Goal: Transaction & Acquisition: Purchase product/service

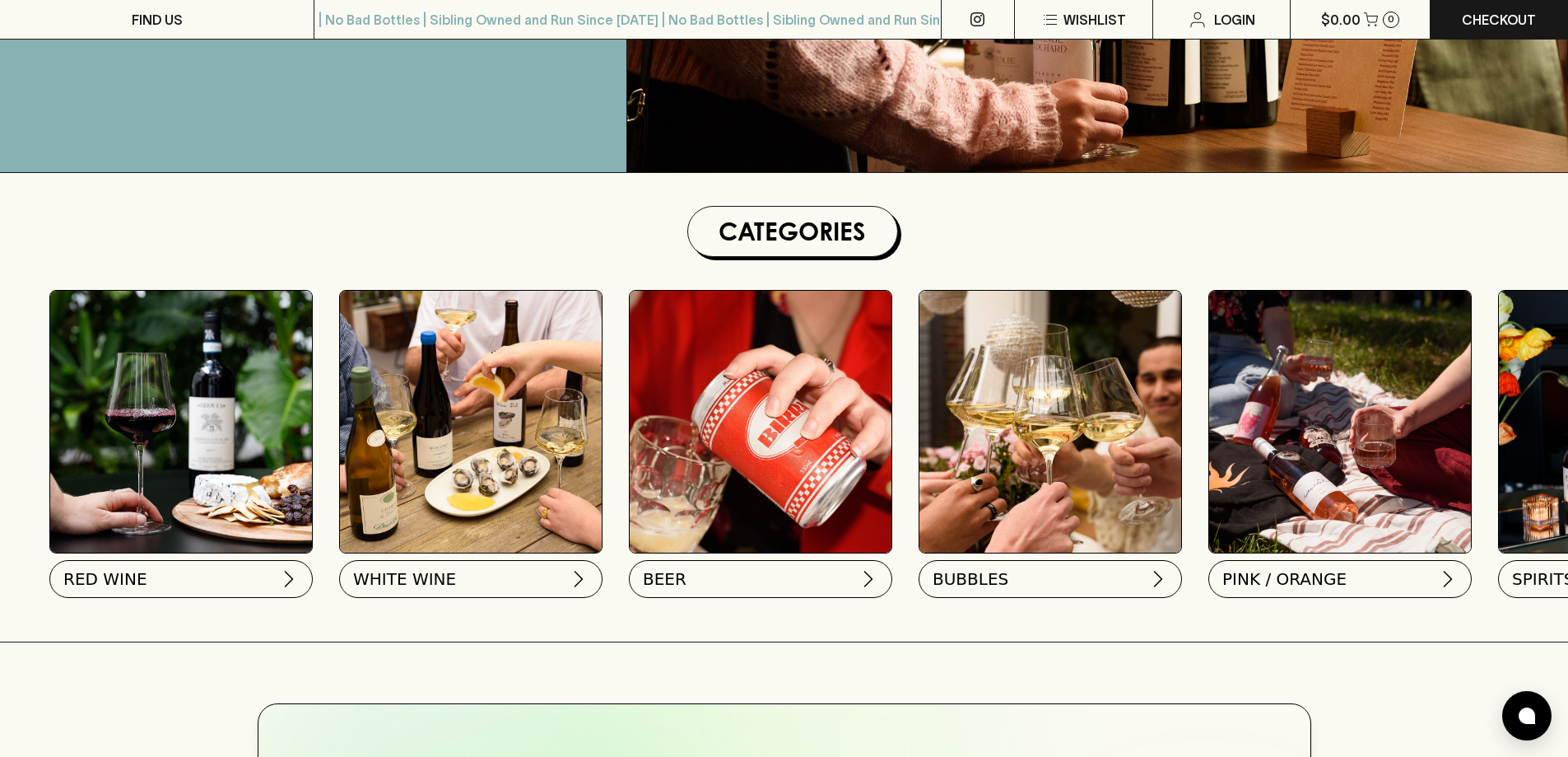
scroll to position [329, 0]
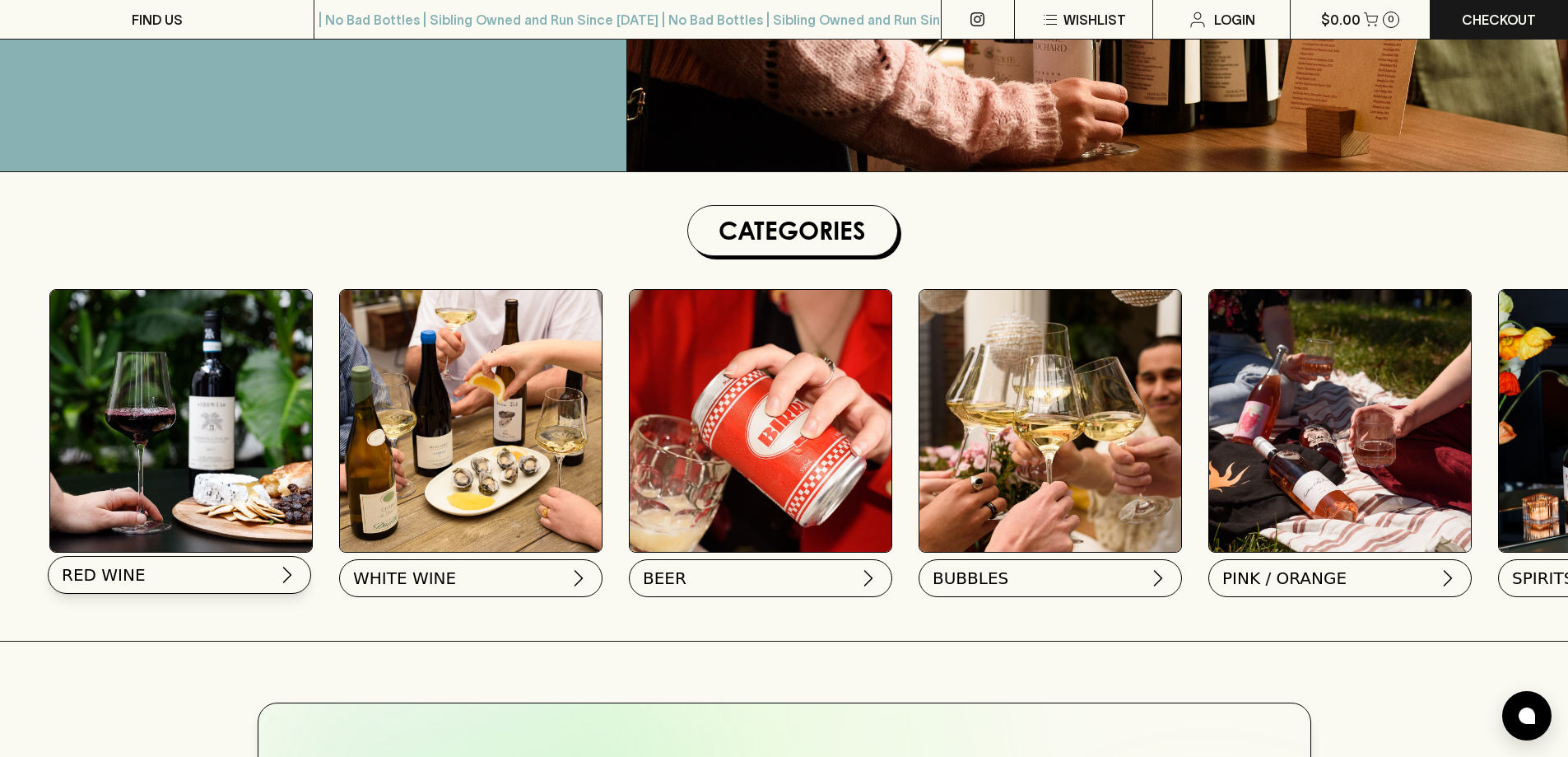
click at [265, 581] on button "RED WINE" at bounding box center [180, 574] width 263 height 38
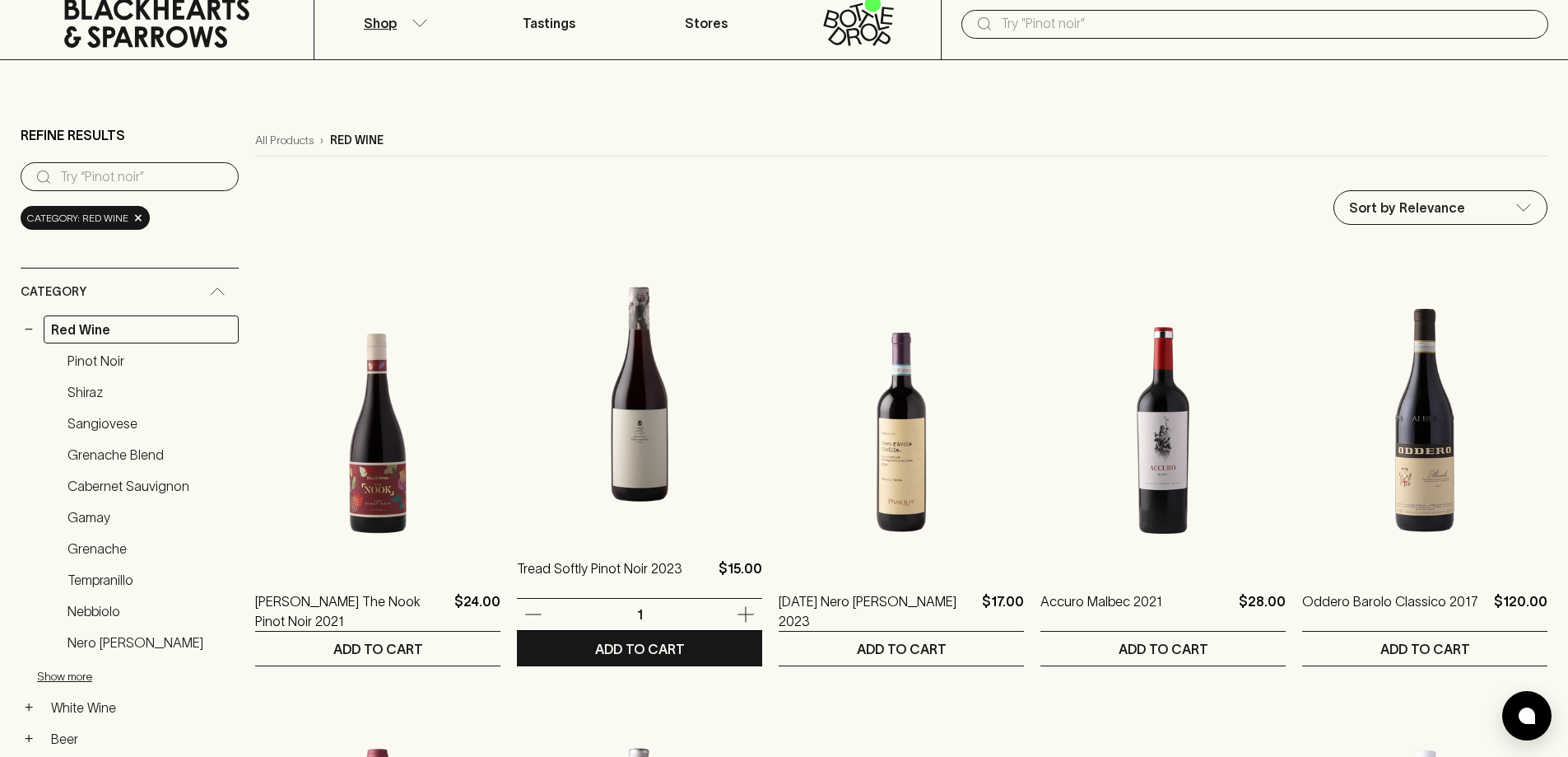
scroll to position [82, 0]
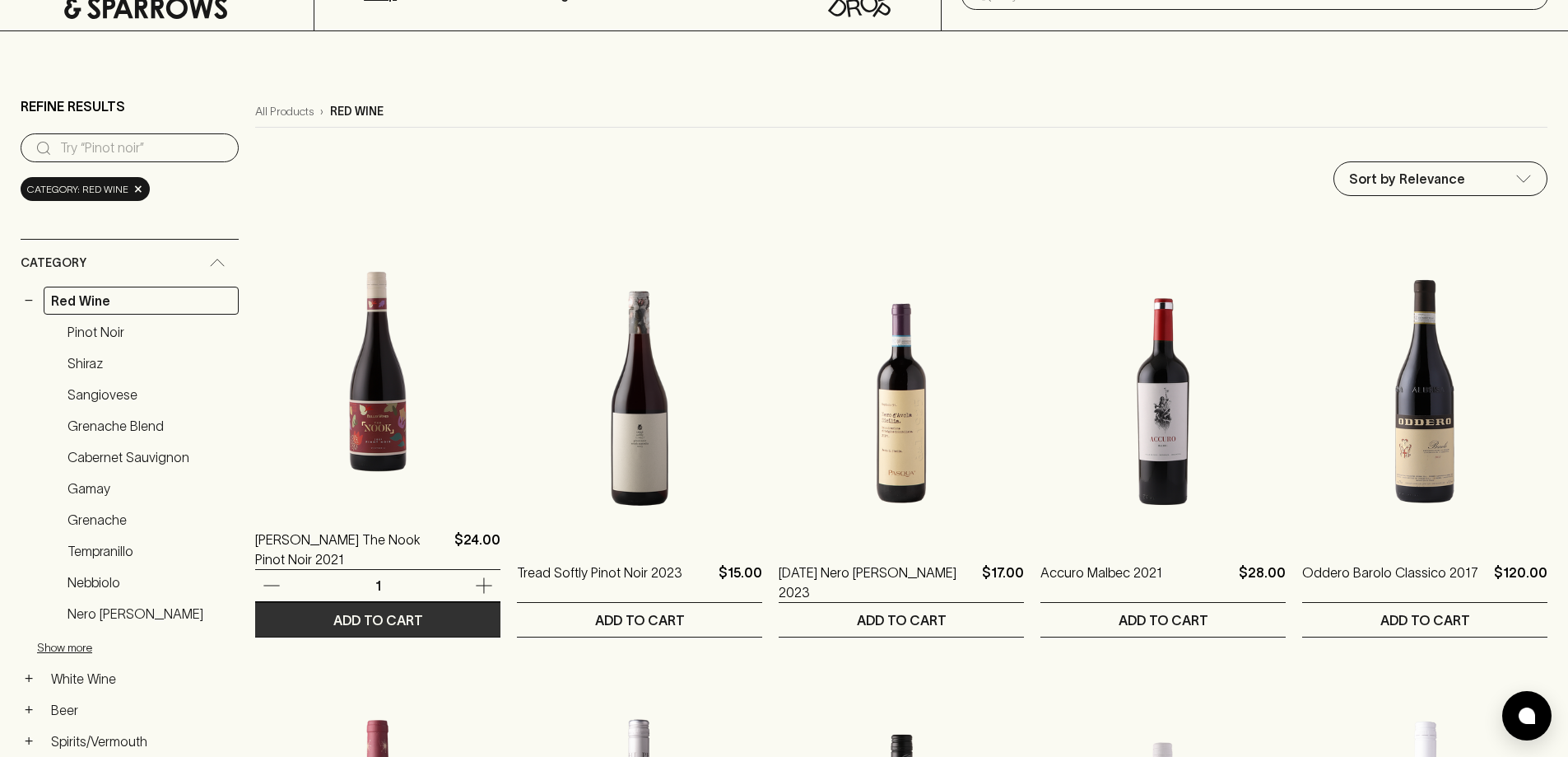
click at [418, 619] on p "ADD TO CART" at bounding box center [378, 620] width 89 height 20
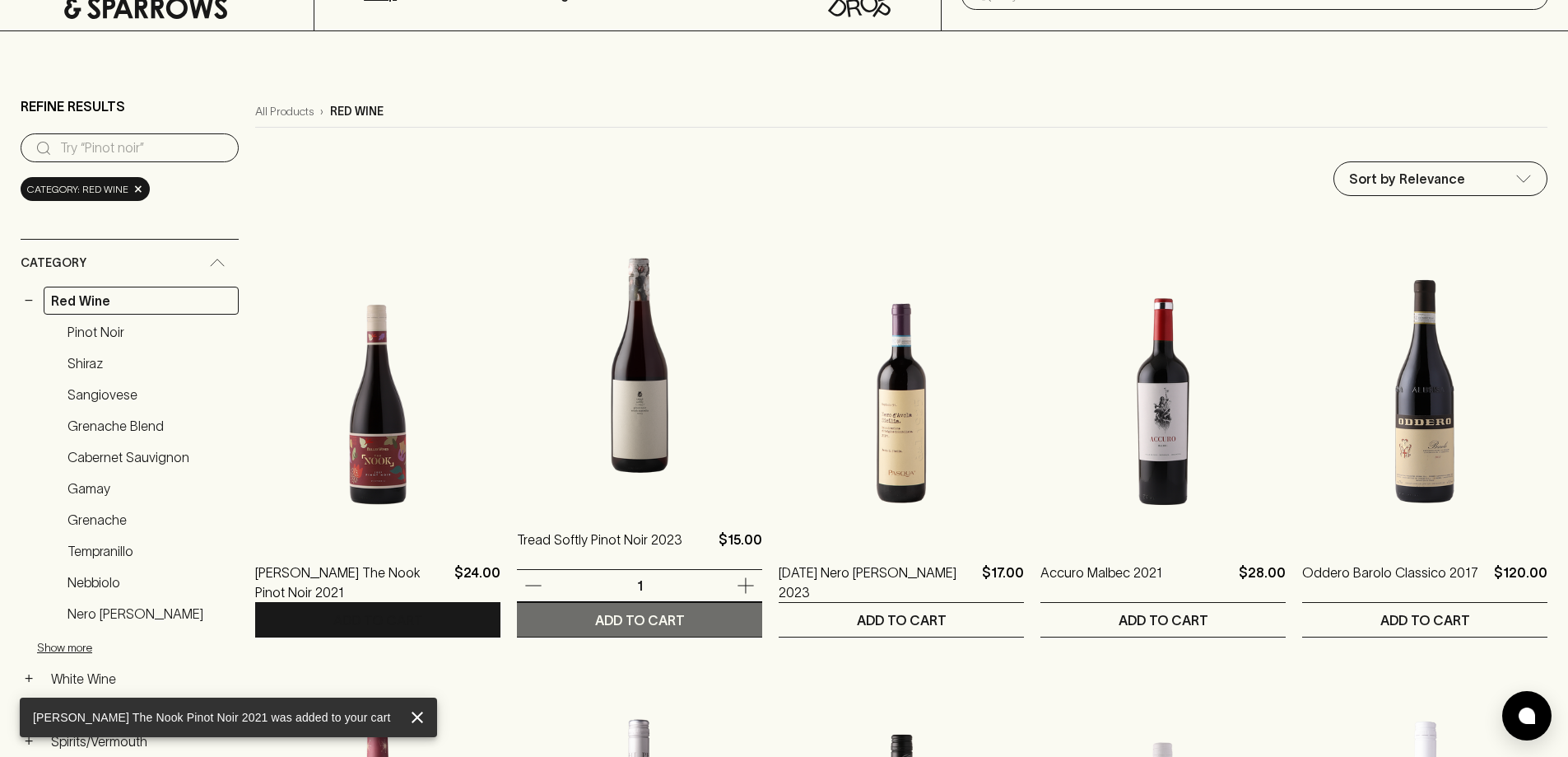
click at [629, 607] on button "ADD TO CART" at bounding box center [640, 620] width 245 height 33
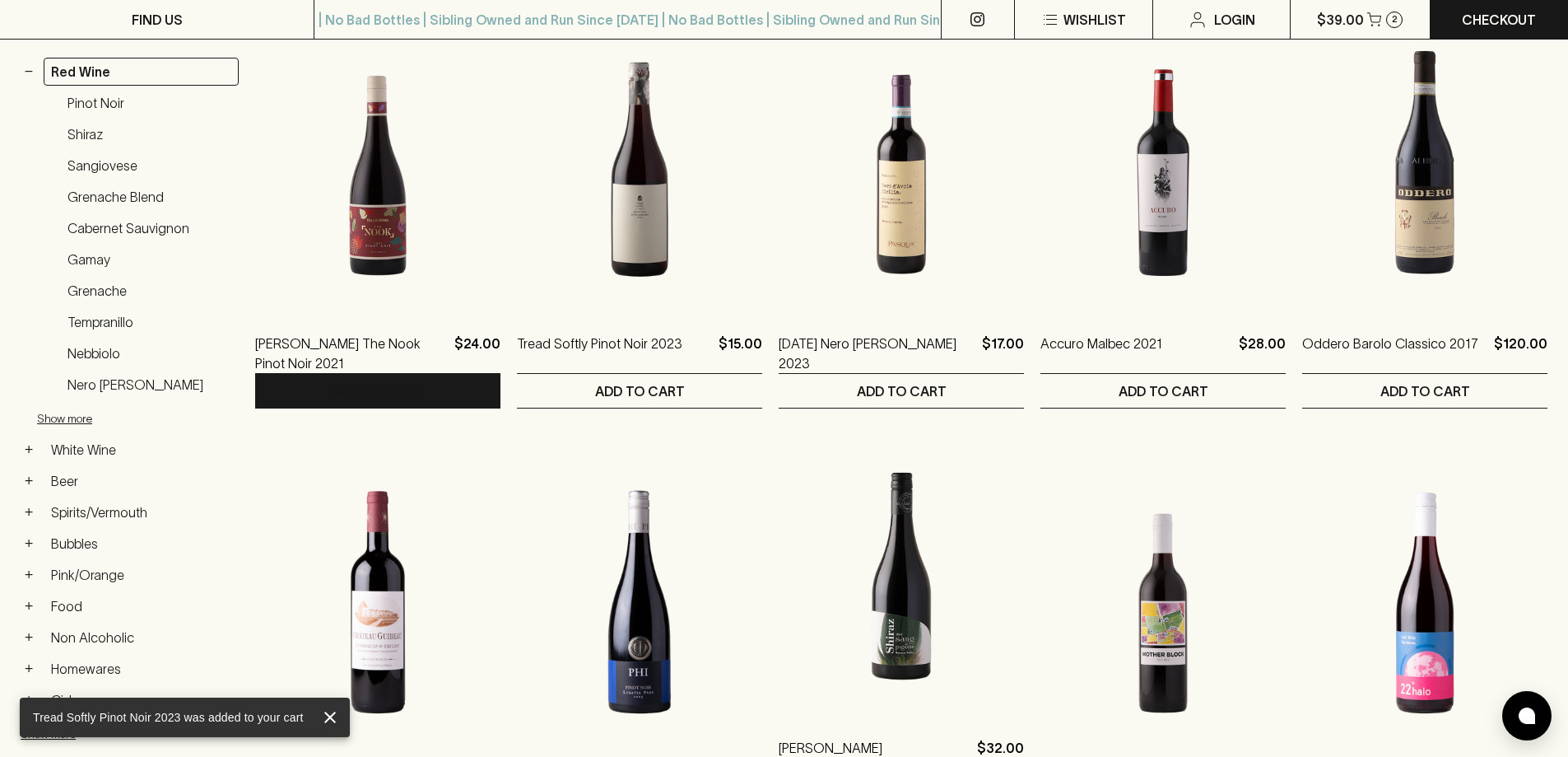
scroll to position [494, 0]
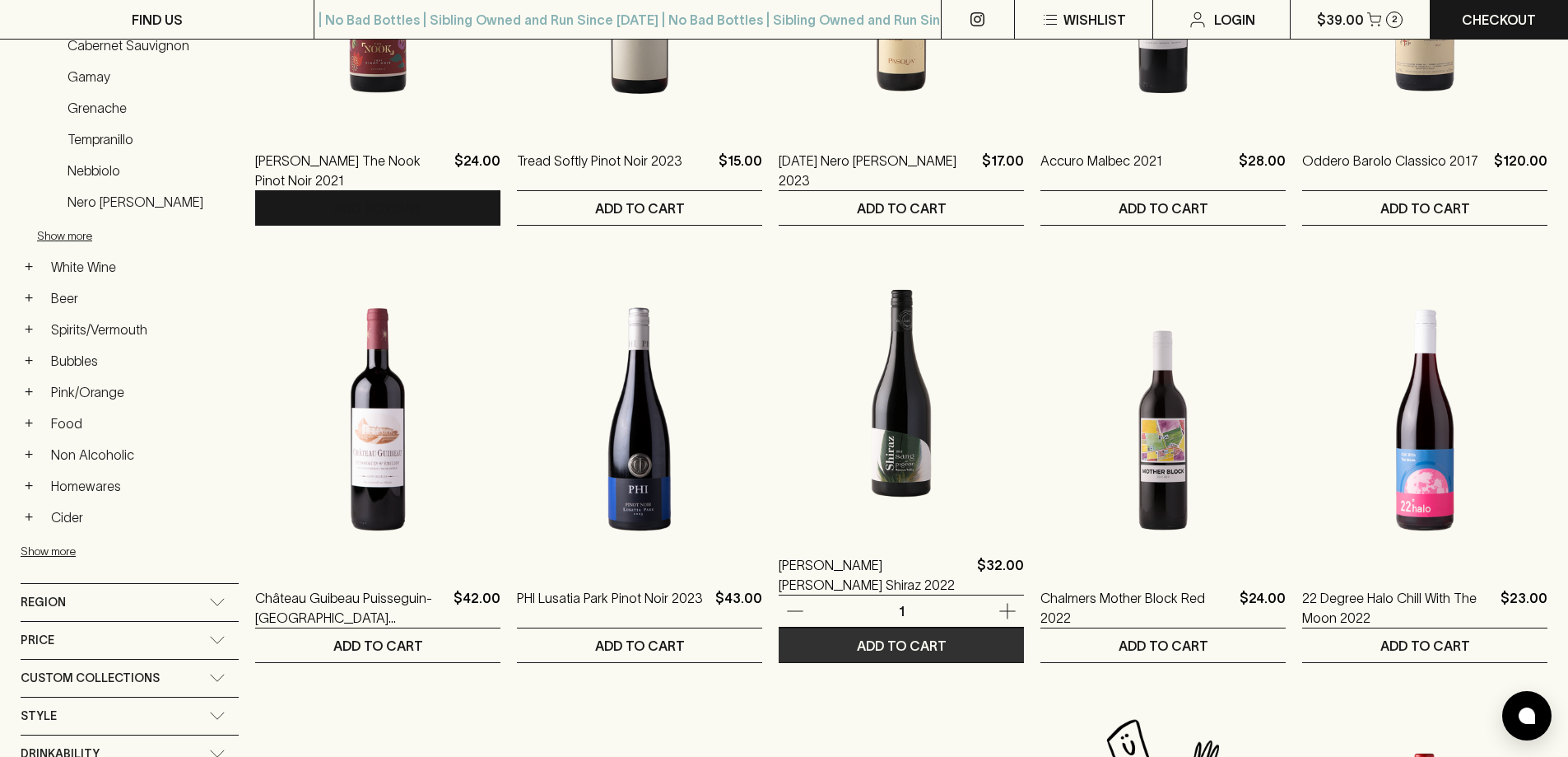
click at [915, 640] on p "ADD TO CART" at bounding box center [901, 645] width 89 height 20
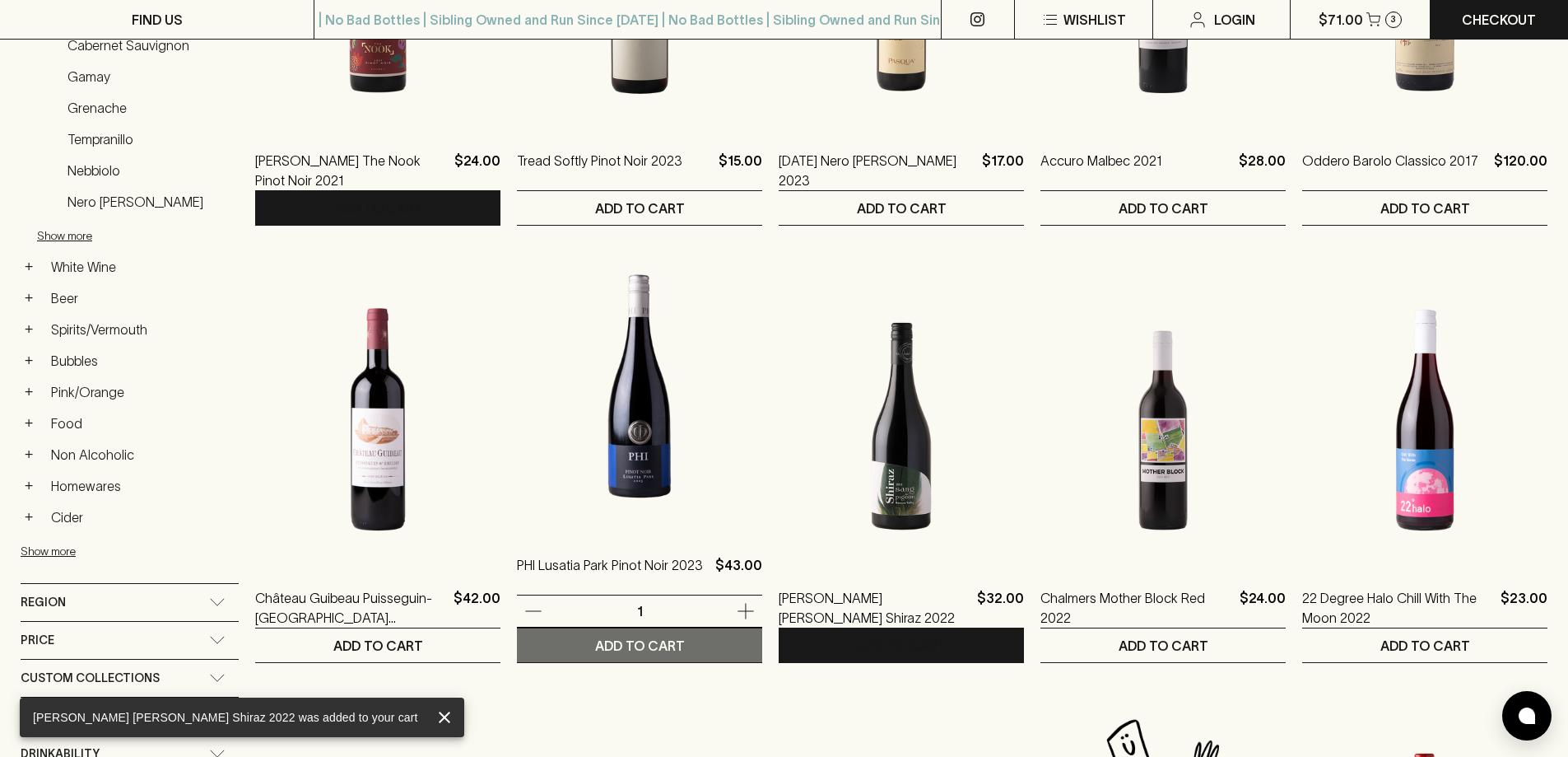
click at [650, 645] on p "ADD TO CART" at bounding box center [639, 645] width 89 height 20
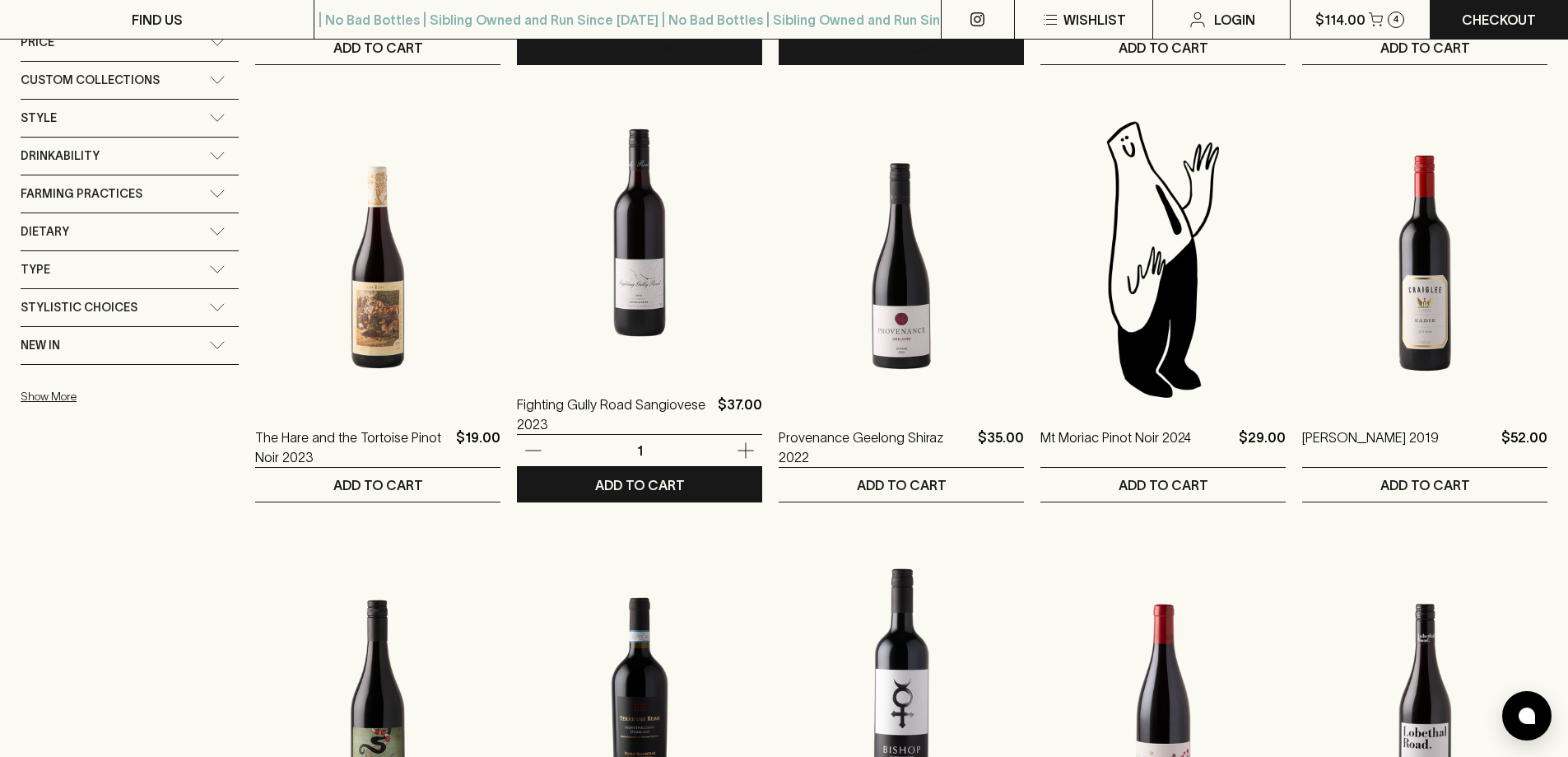
scroll to position [1070, 0]
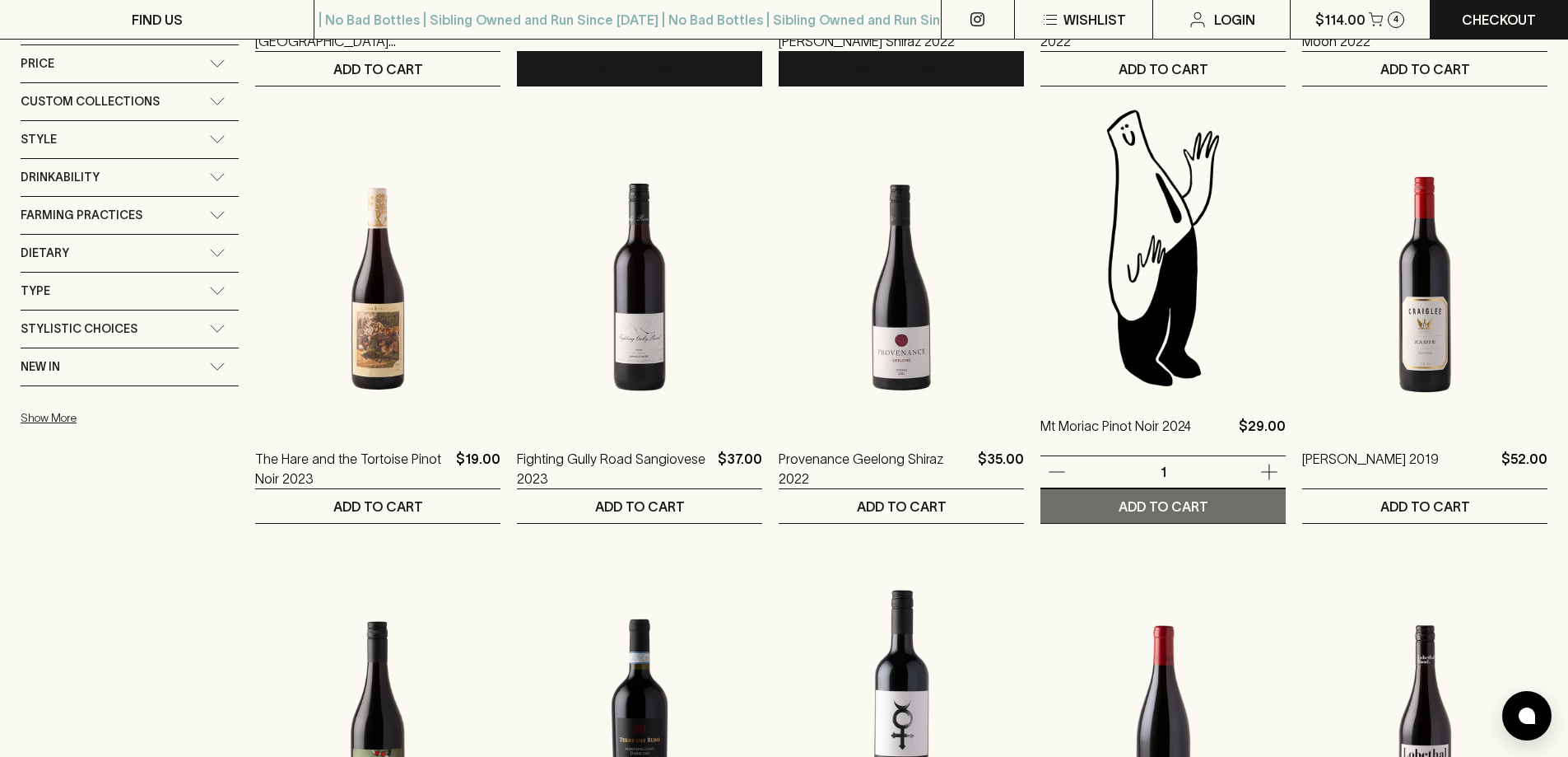
click at [1208, 494] on button "ADD TO CART" at bounding box center [1163, 506] width 245 height 33
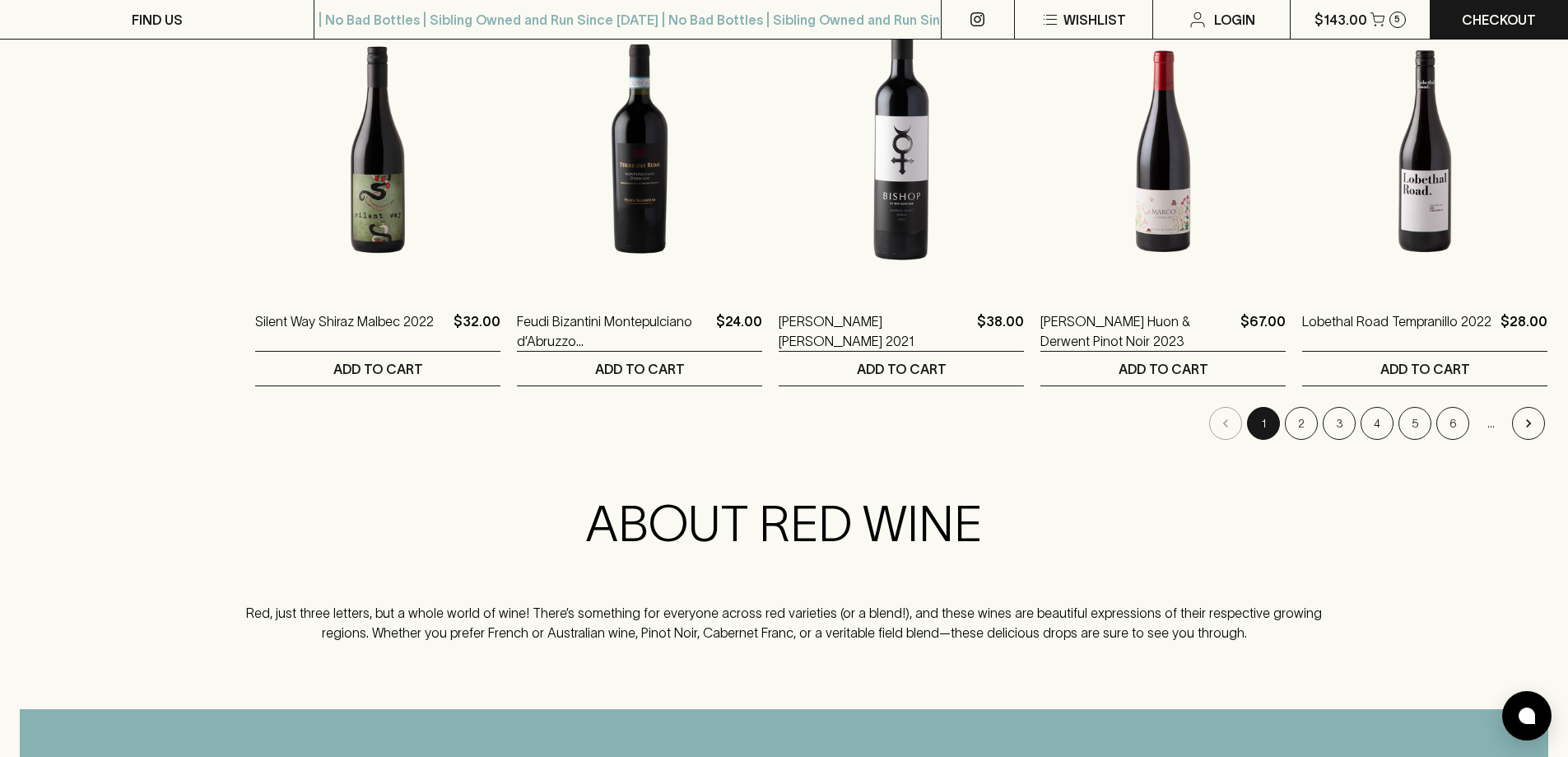
scroll to position [1482, 0]
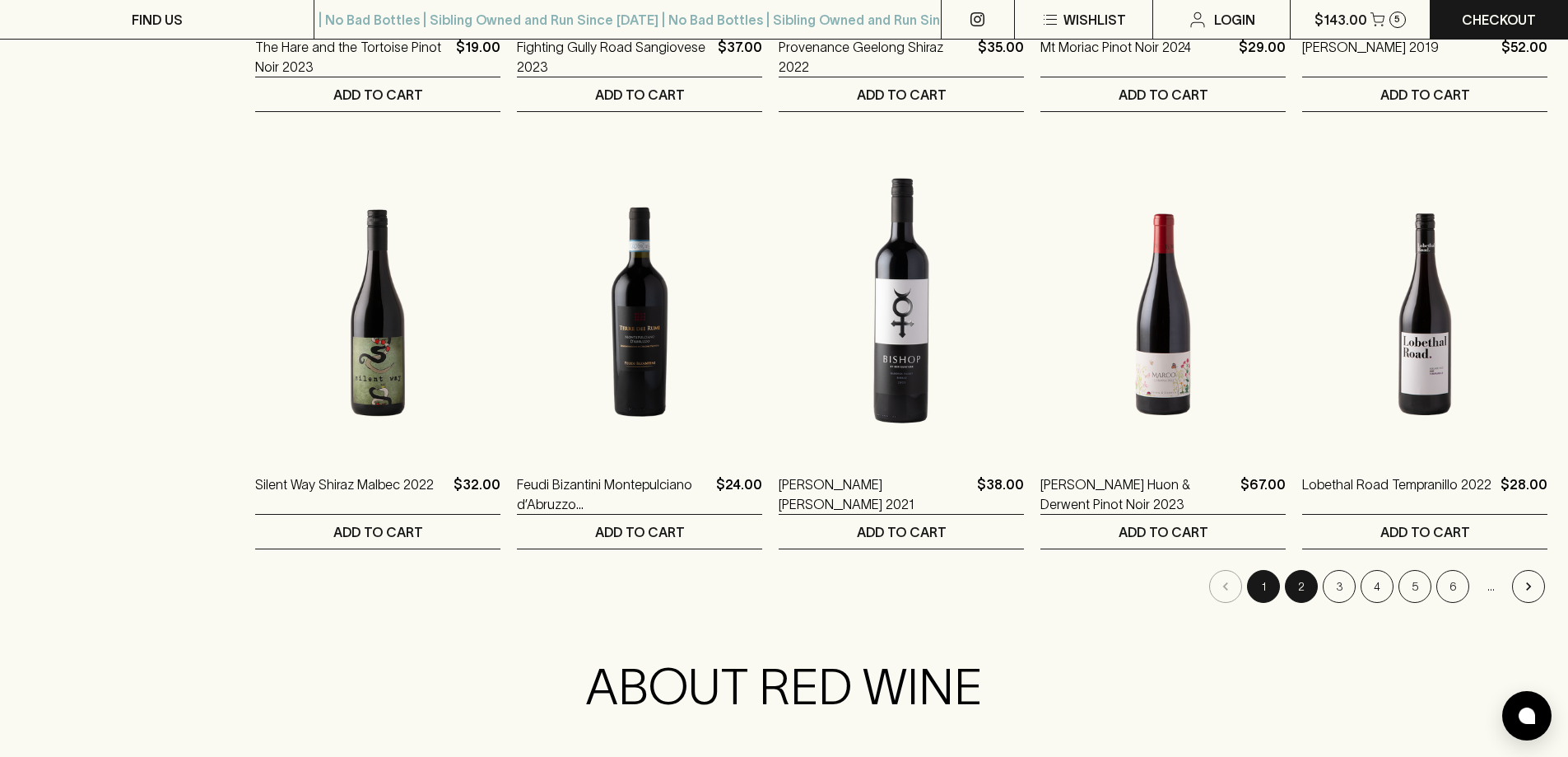
click at [1301, 573] on button "2" at bounding box center [1302, 586] width 33 height 33
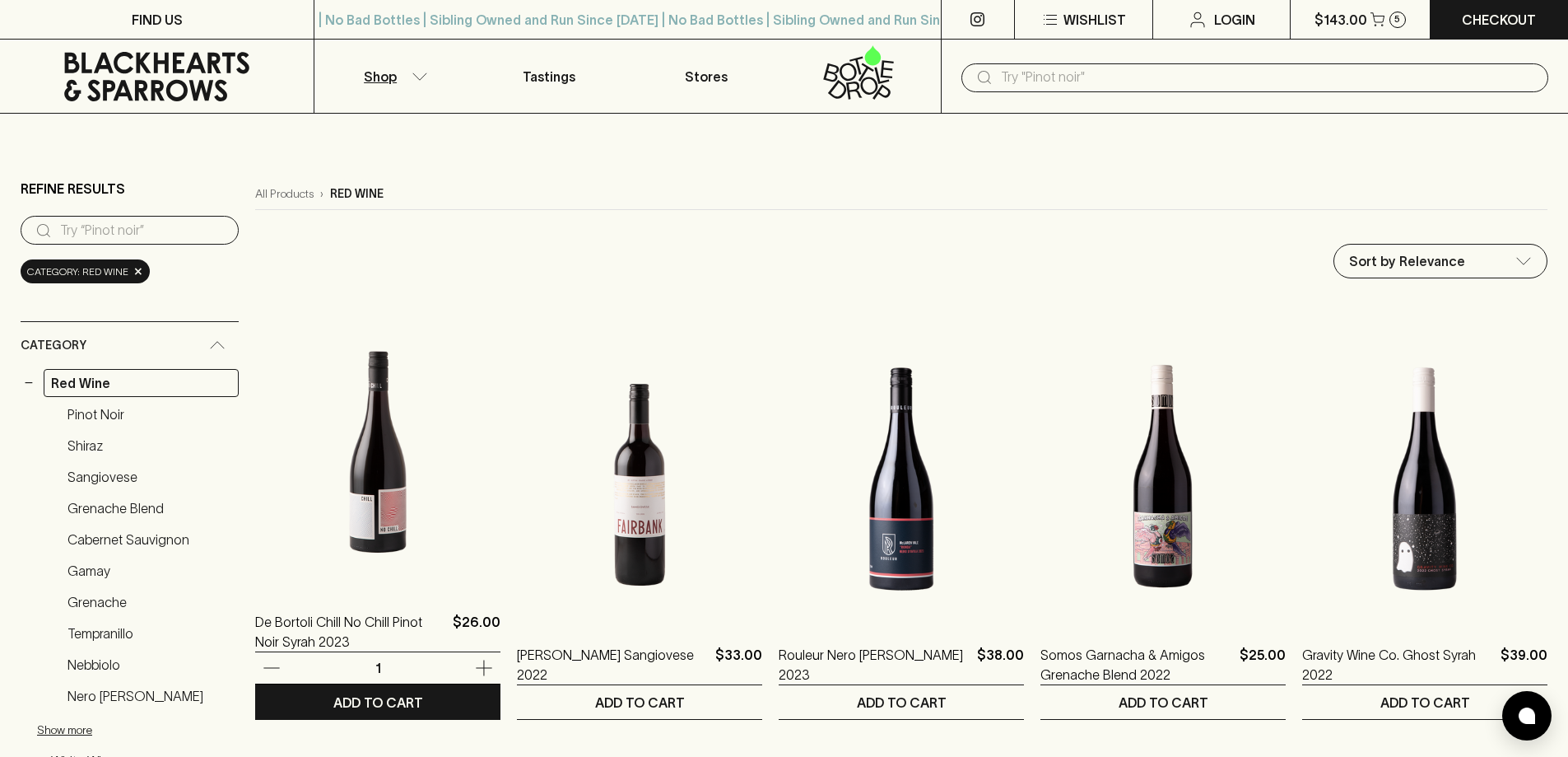
scroll to position [82, 0]
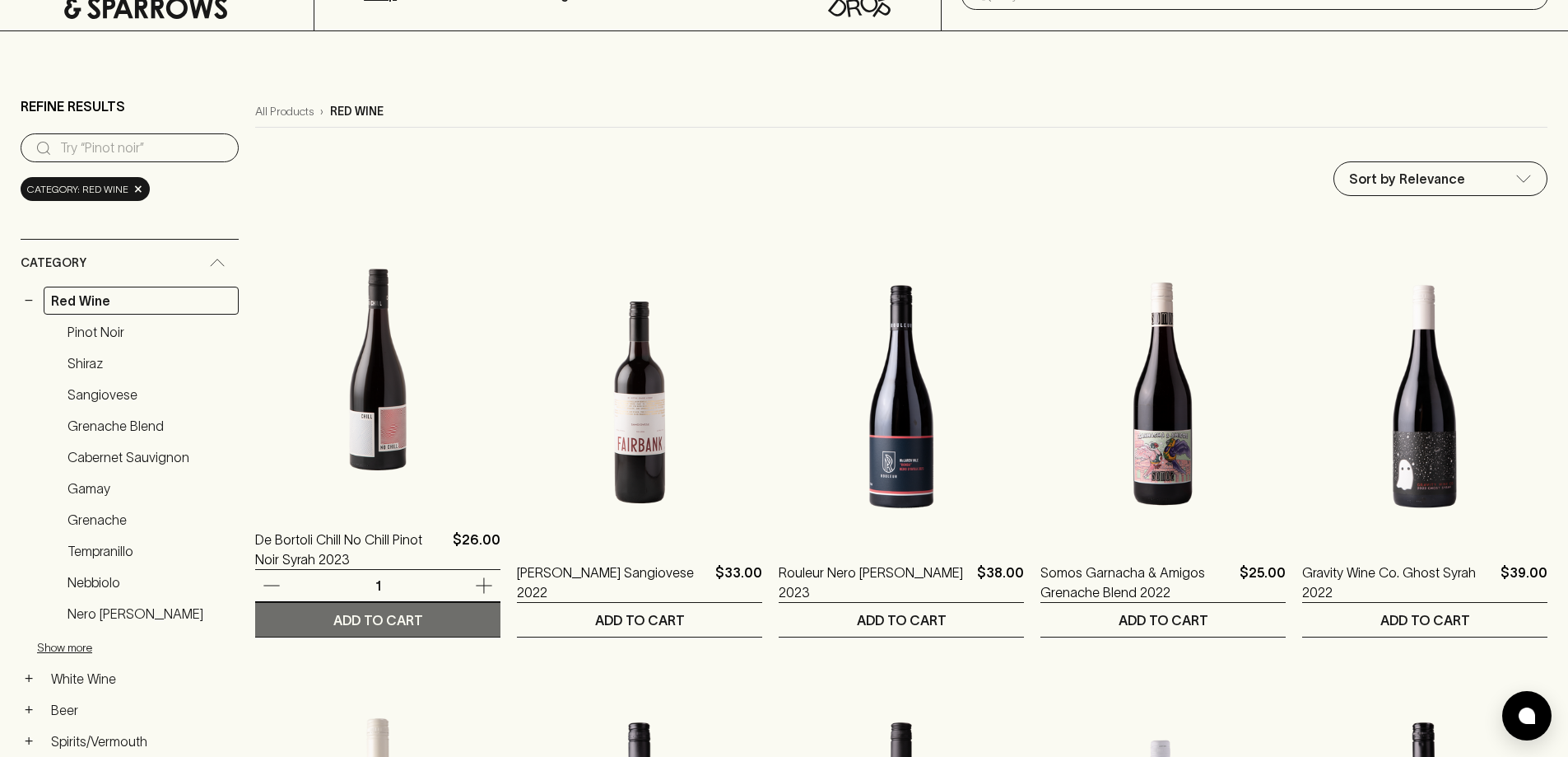
click at [390, 610] on p "ADD TO CART" at bounding box center [378, 620] width 89 height 20
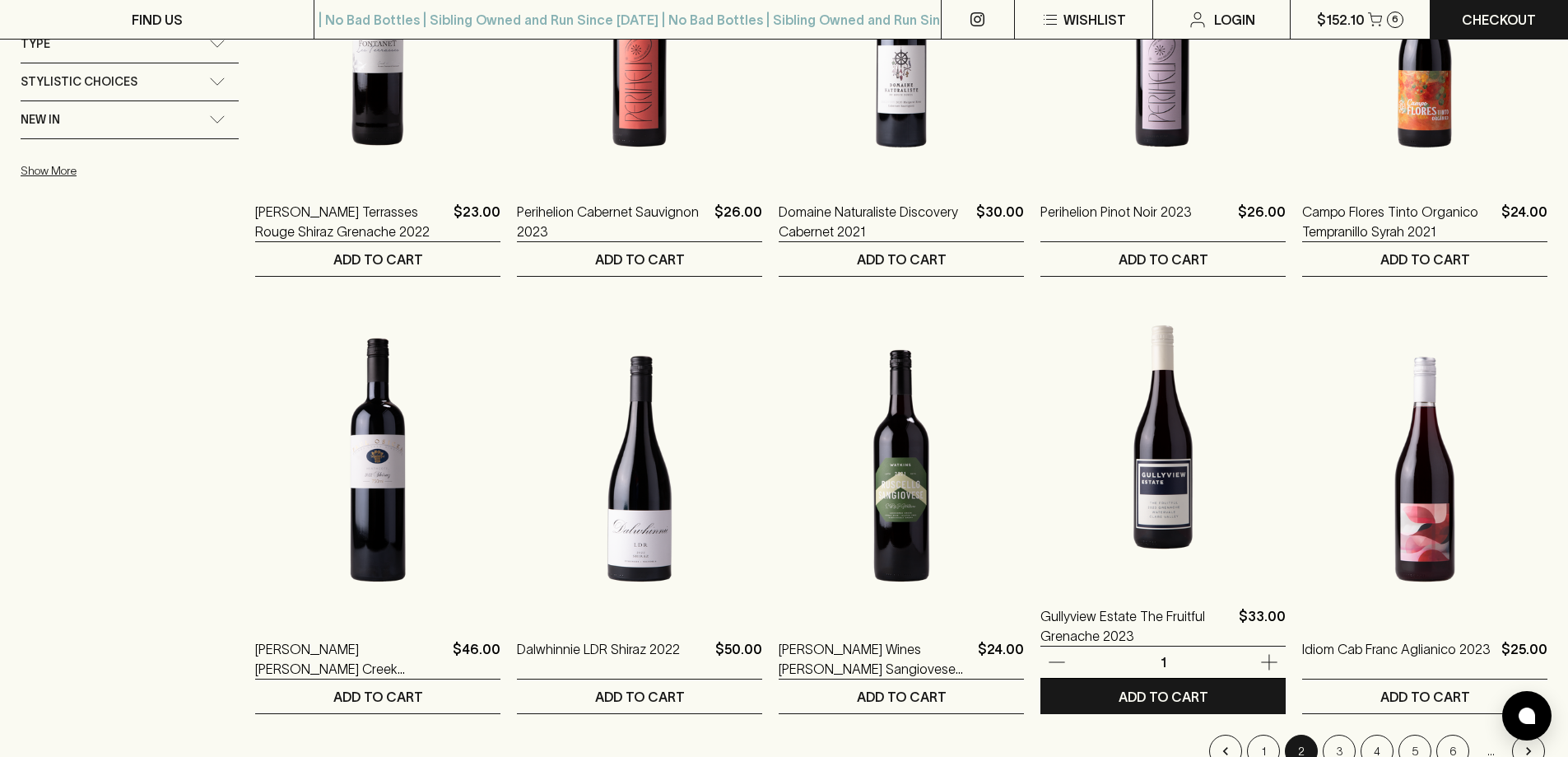
scroll to position [1399, 0]
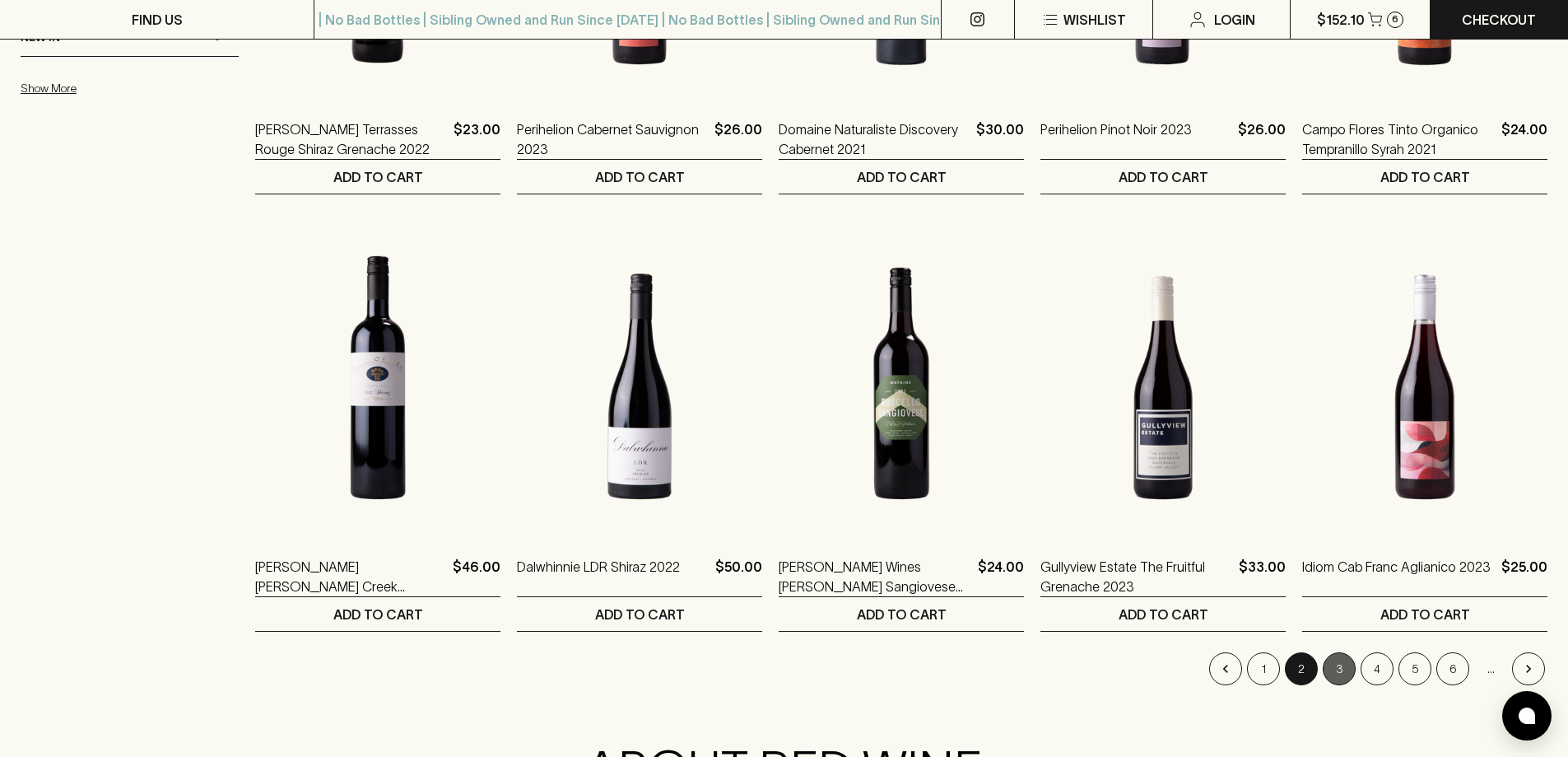
click at [1334, 671] on button "3" at bounding box center [1339, 669] width 33 height 33
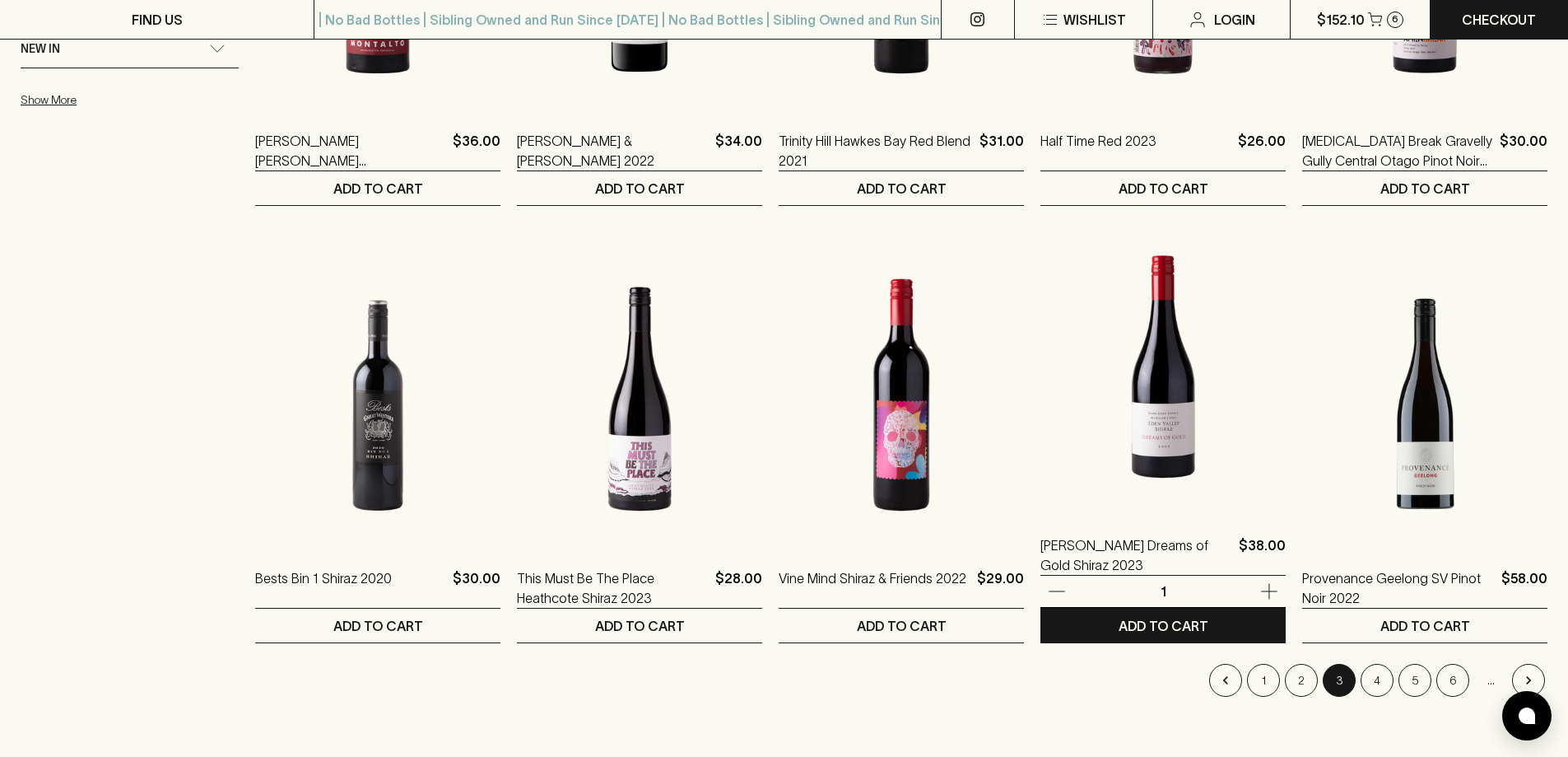
scroll to position [1482, 0]
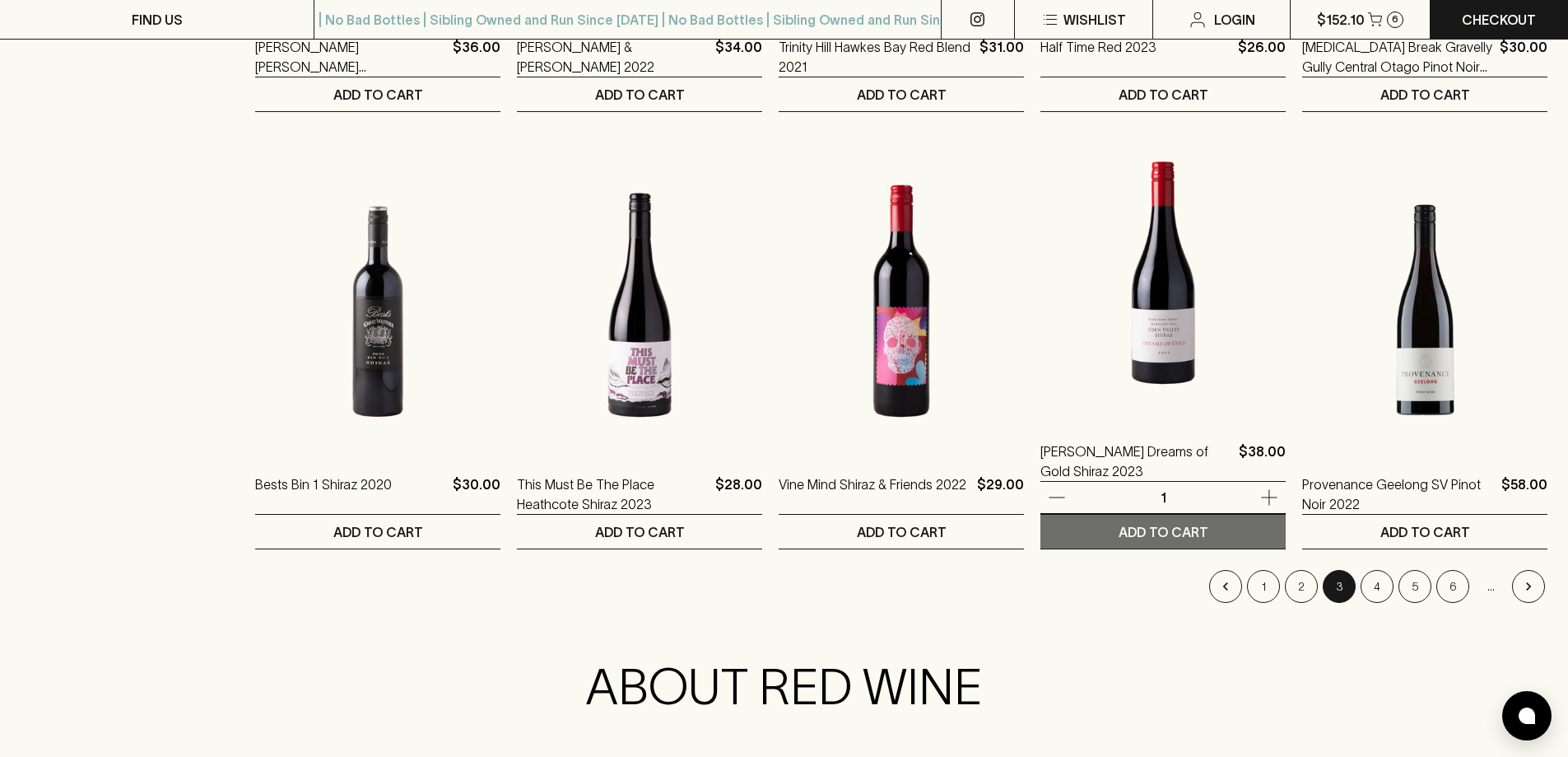
click at [1193, 524] on p "ADD TO CART" at bounding box center [1162, 532] width 89 height 20
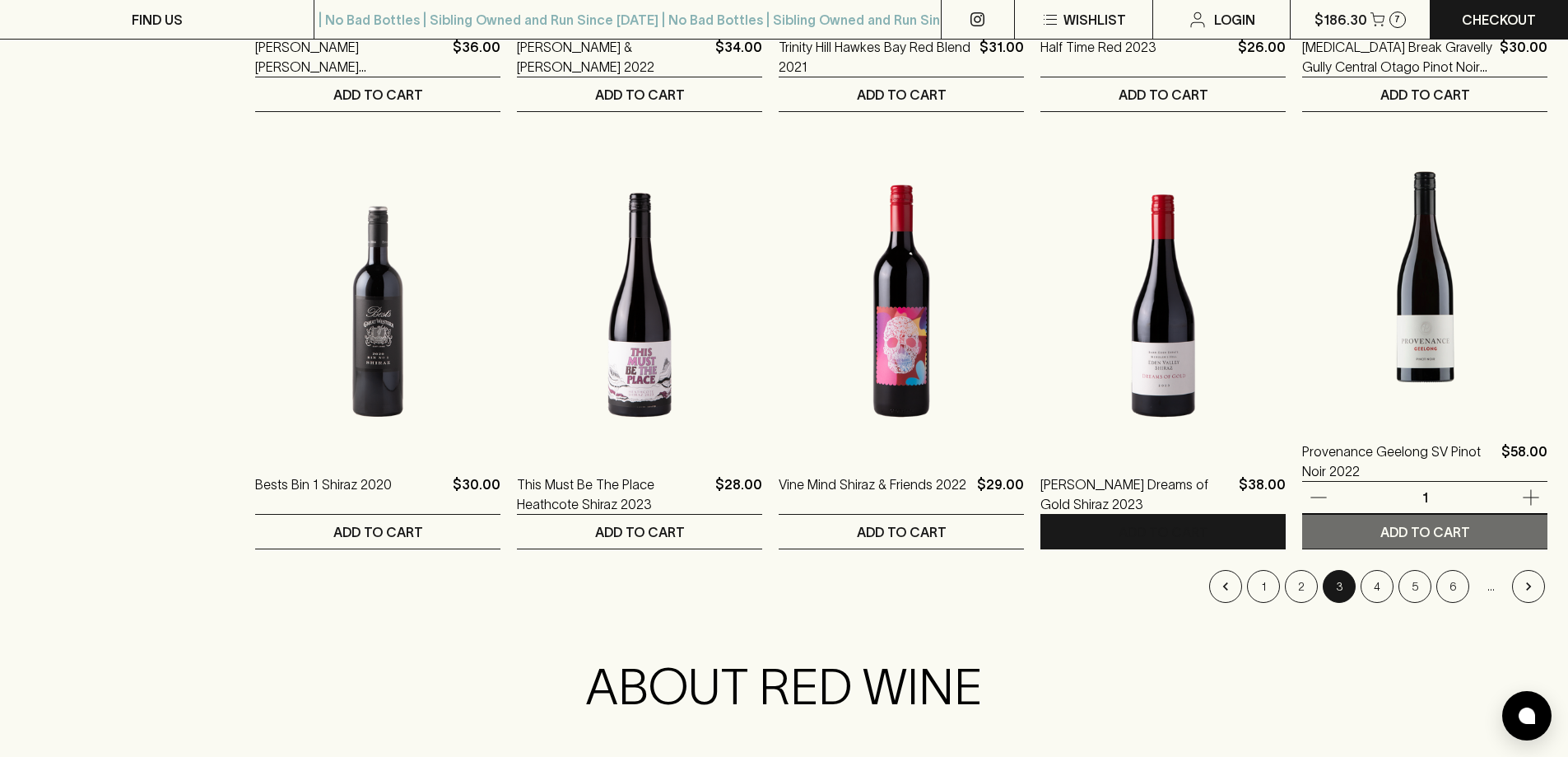
click at [1441, 527] on p "ADD TO CART" at bounding box center [1425, 532] width 89 height 20
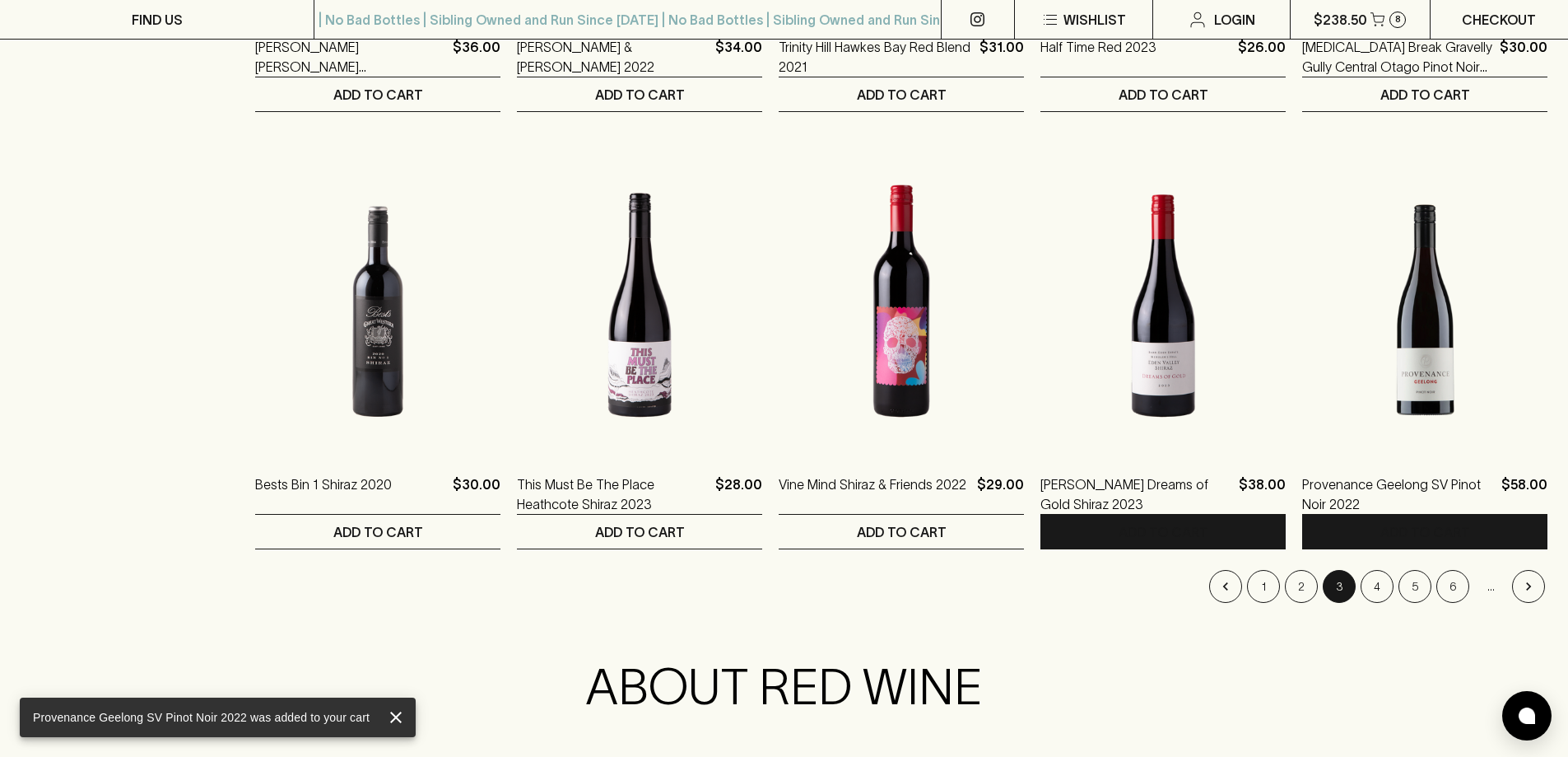
click at [1493, 27] on p "Checkout" at bounding box center [1498, 20] width 74 height 20
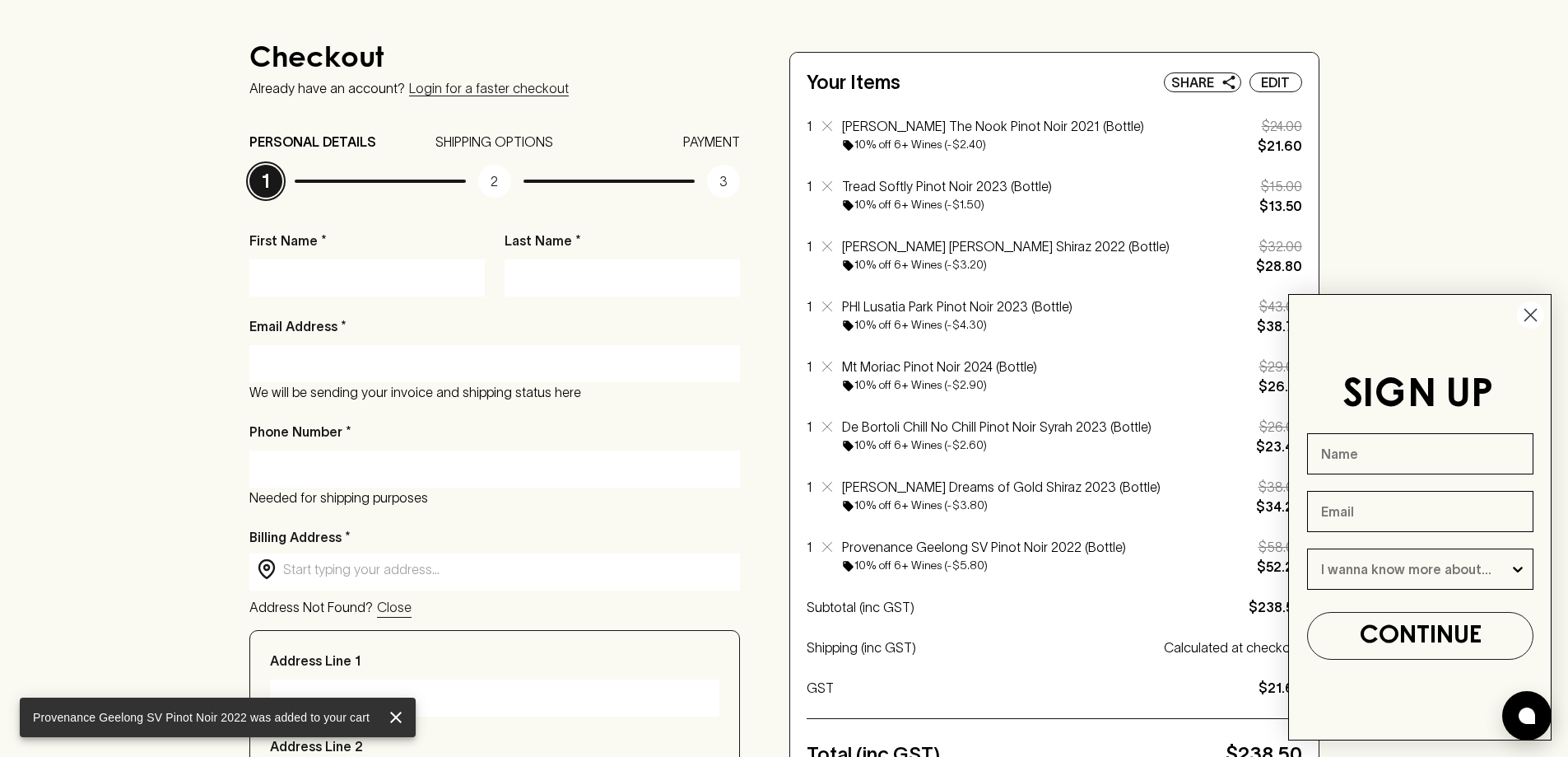
scroll to position [165, 0]
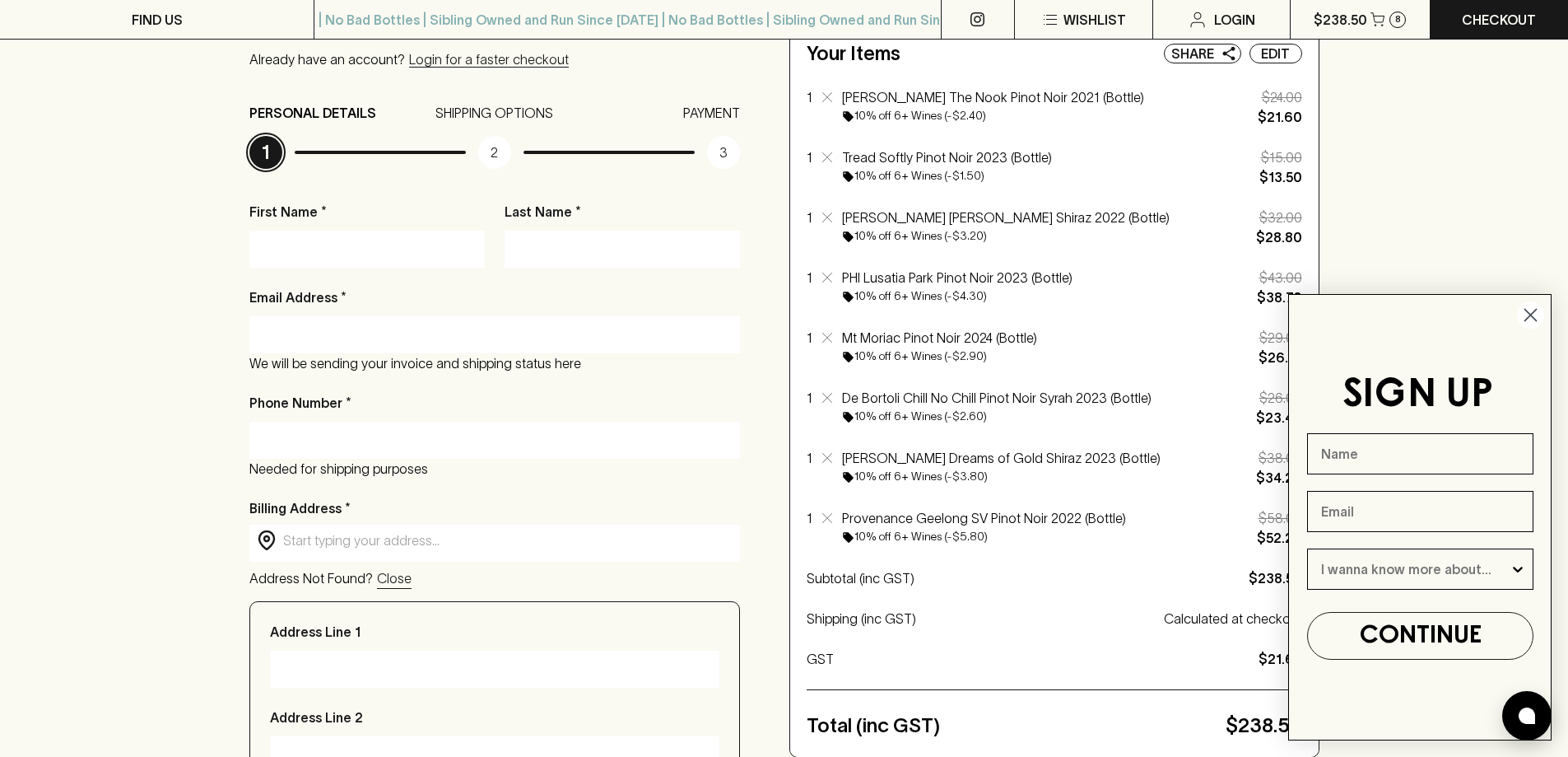
click at [457, 248] on input "First Name *" at bounding box center [367, 248] width 211 height 27
click at [532, 247] on input "Last Name *" at bounding box center [622, 248] width 211 height 27
click at [415, 237] on input "First Name *" at bounding box center [367, 248] width 211 height 27
type input "[PERSON_NAME]"
type input "["
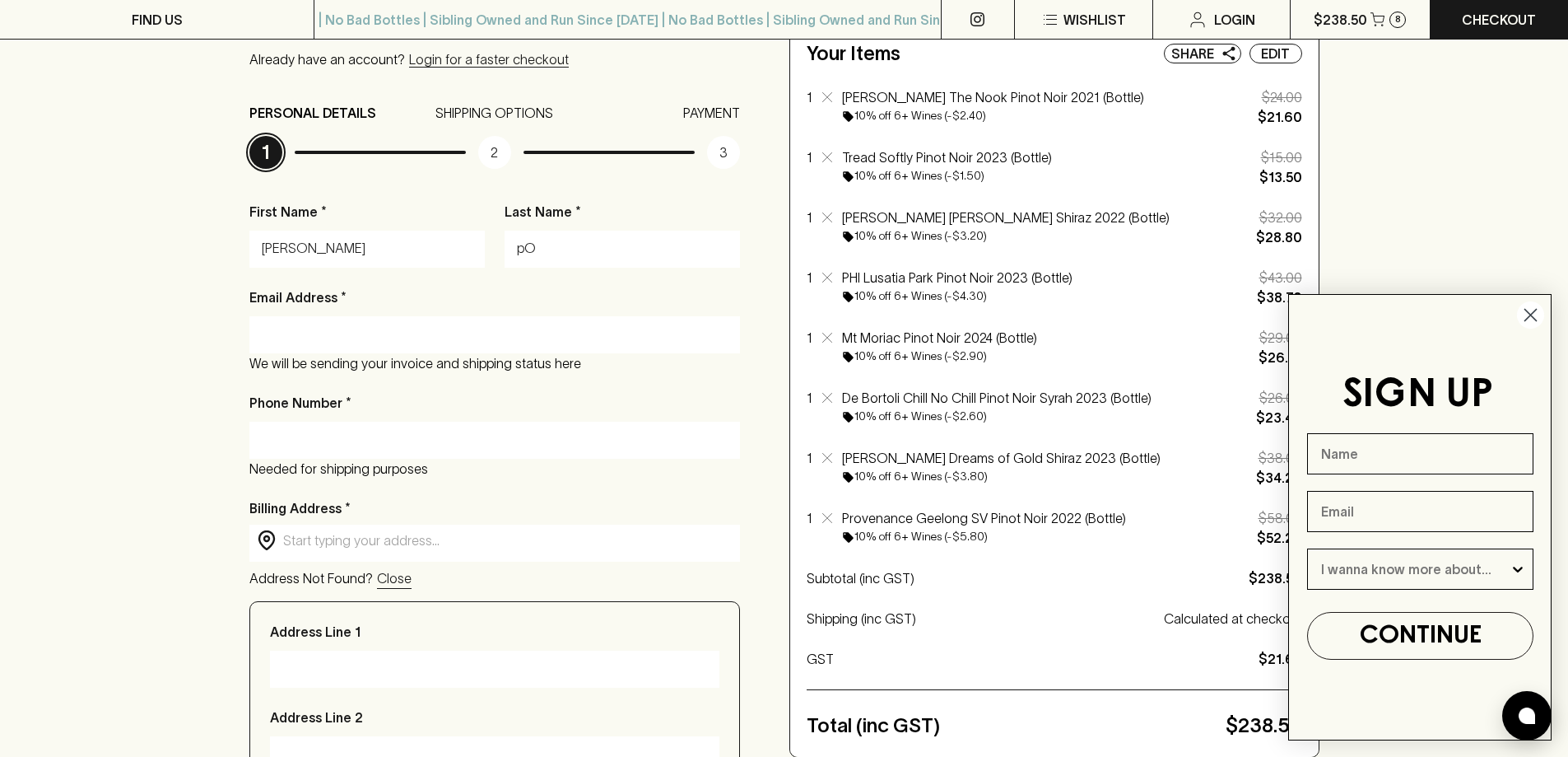
type input "p"
type input "Polik"
type input "[PERSON_NAME][EMAIL_ADDRESS][DOMAIN_NAME]"
type input "0"
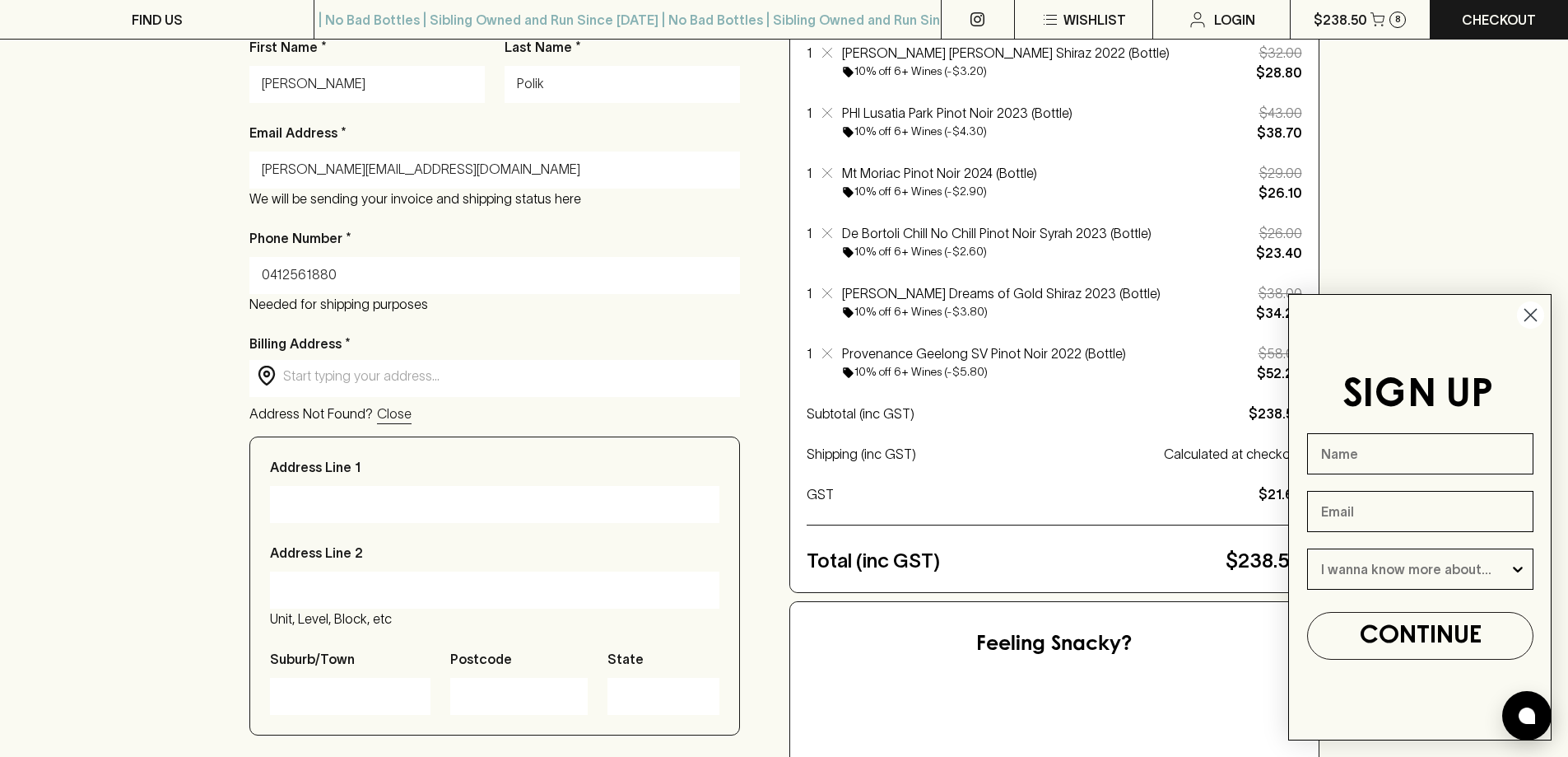
type input "0412561880"
click at [380, 366] on input "text" at bounding box center [508, 375] width 451 height 19
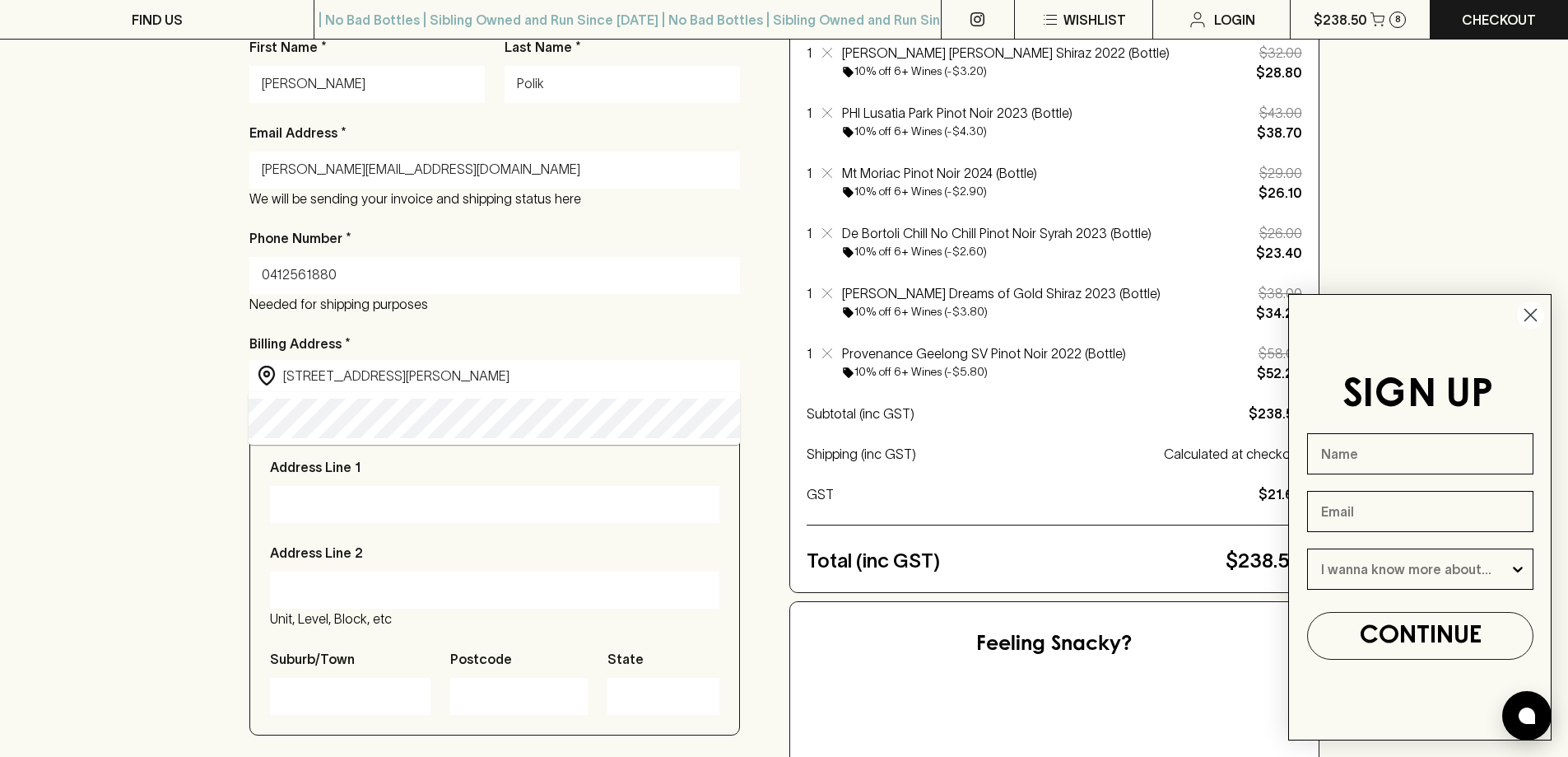
type input "[STREET_ADDRESS][PERSON_NAME][PERSON_NAME]"
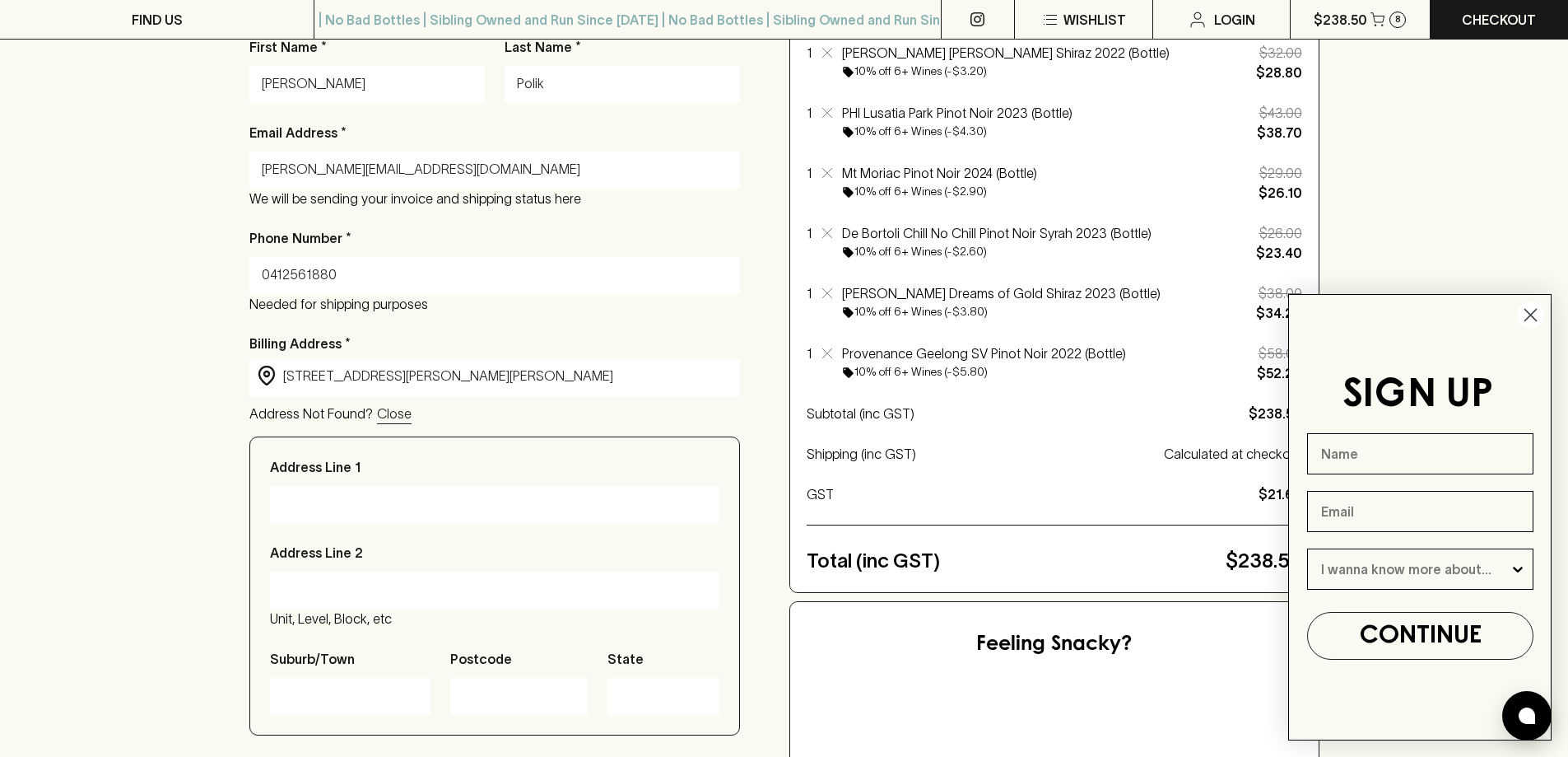
type input "[STREET_ADDRESS][PERSON_NAME]"
type input "Moe"
type input "3825"
type input "Victoria"
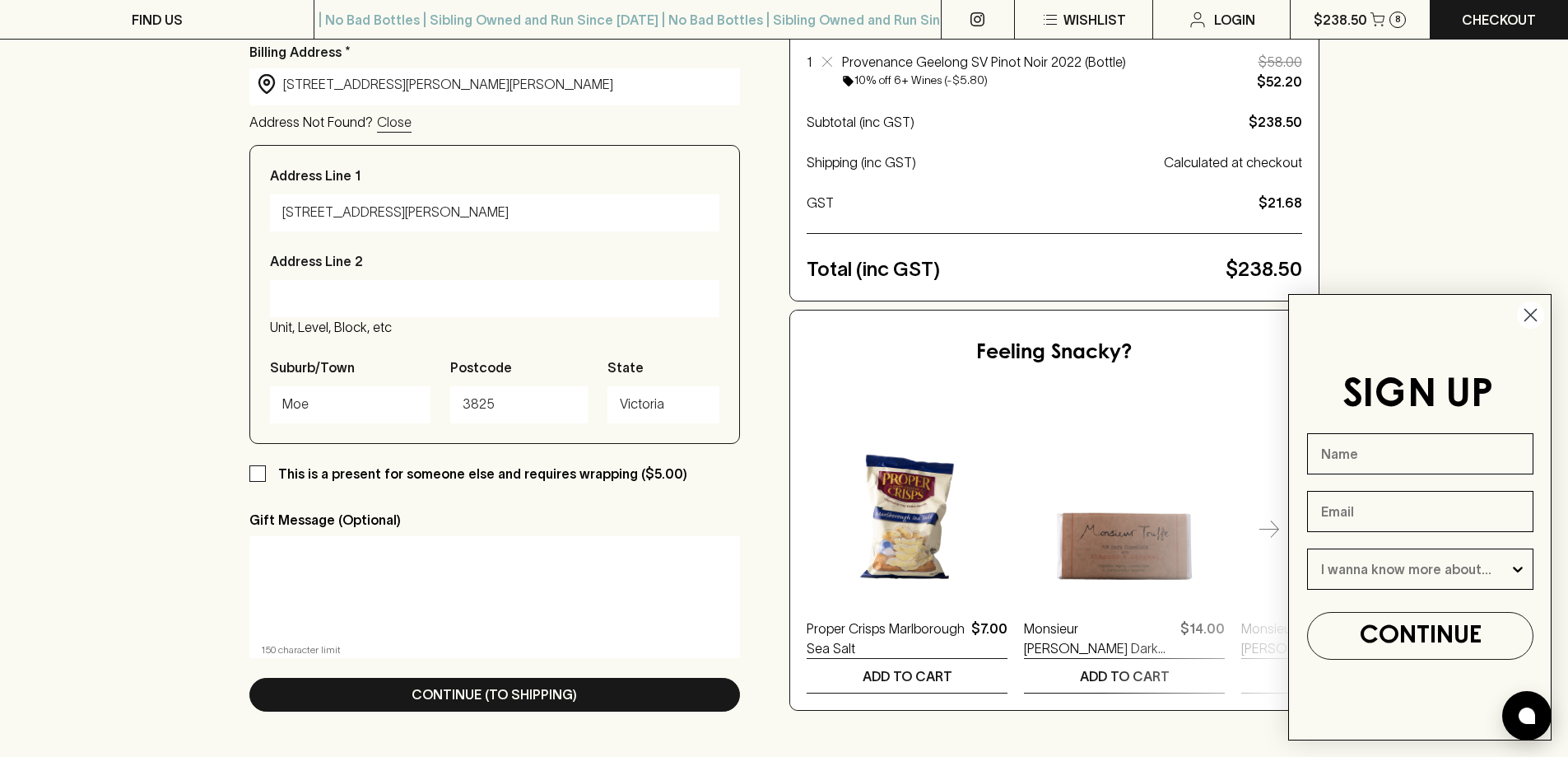
scroll to position [659, 0]
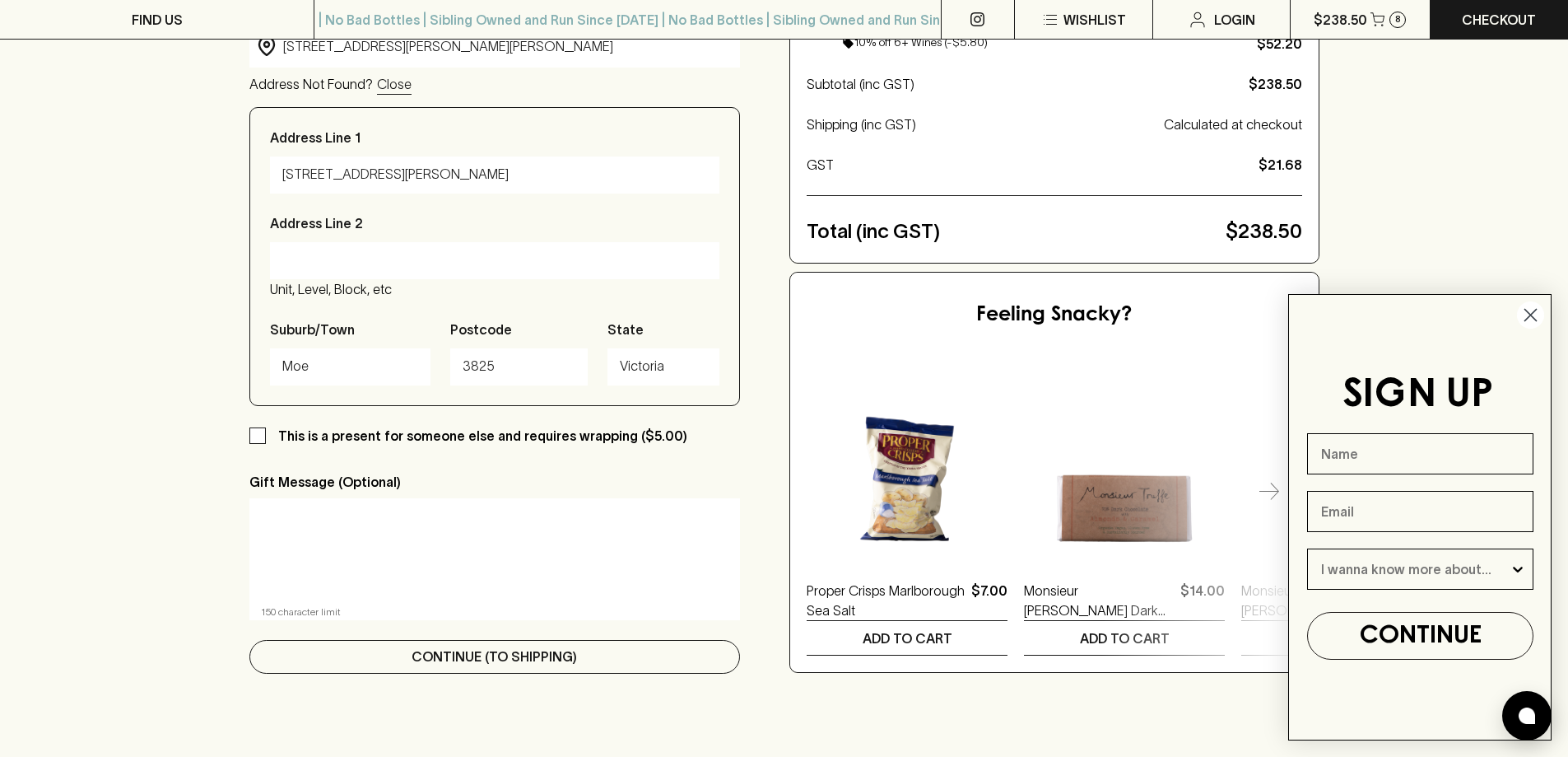
type input "[STREET_ADDRESS][PERSON_NAME][PERSON_NAME]"
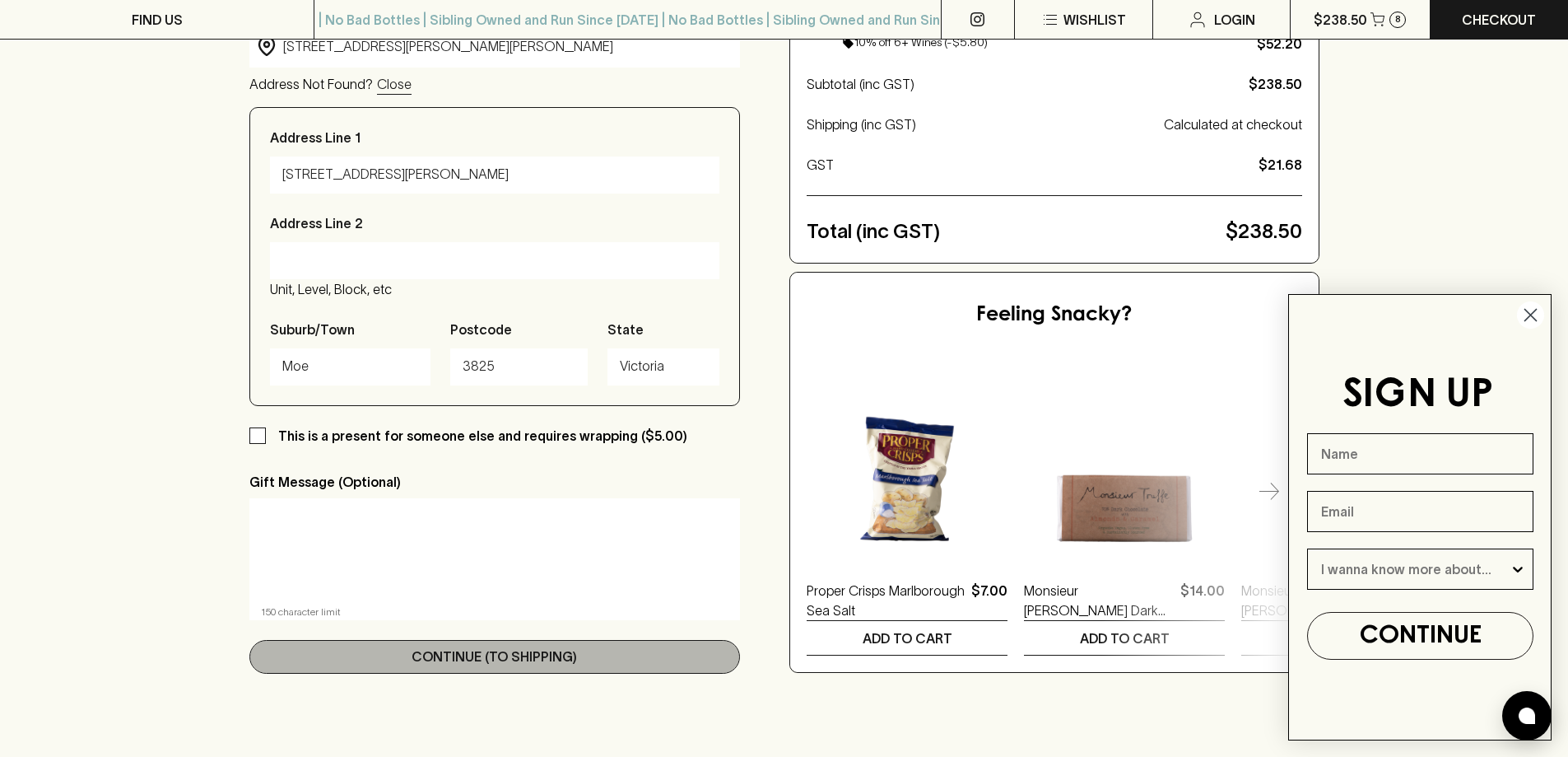
click at [493, 647] on p "Continue (To Shipping)" at bounding box center [494, 656] width 166 height 20
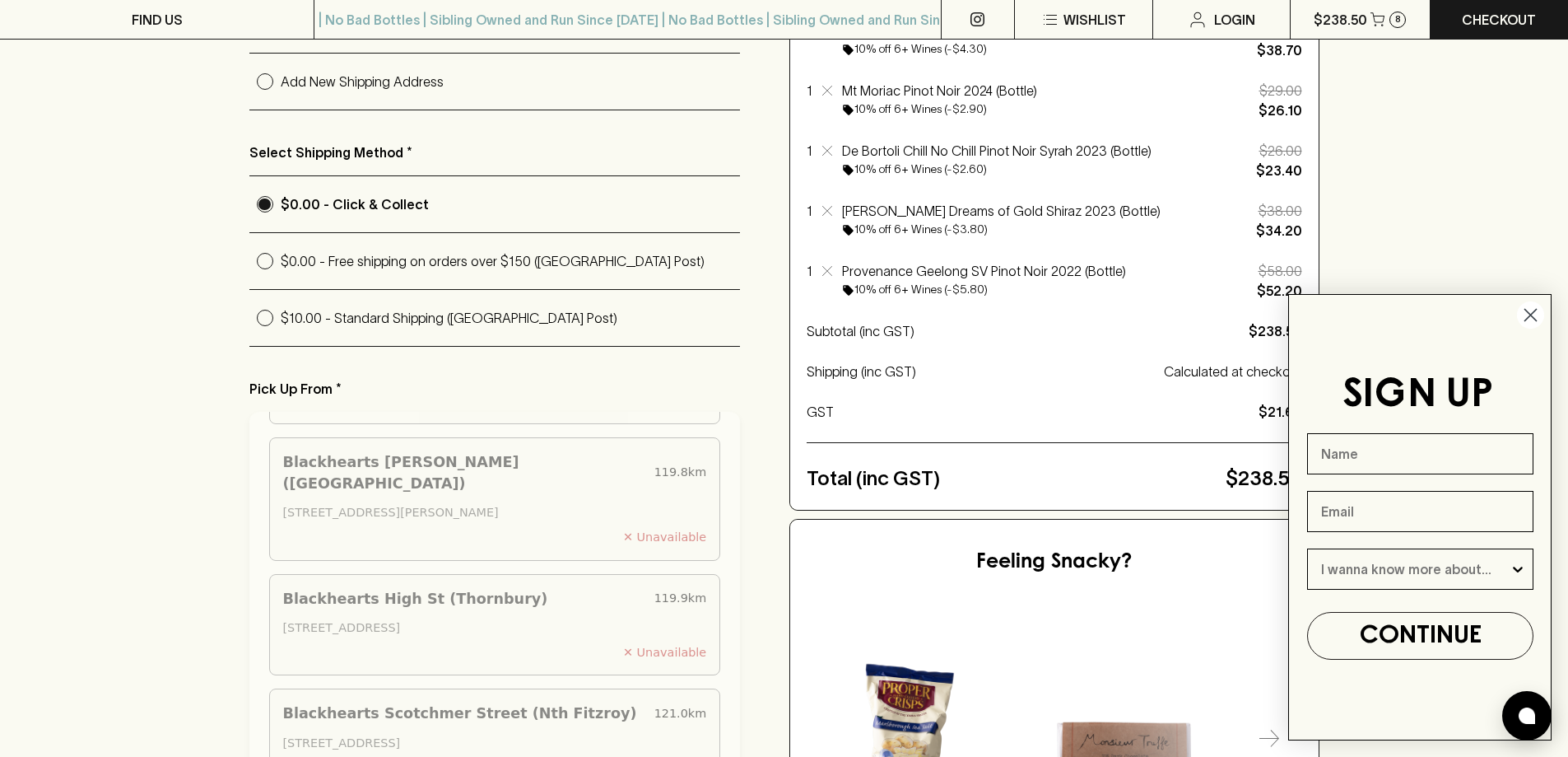
scroll to position [411, 0]
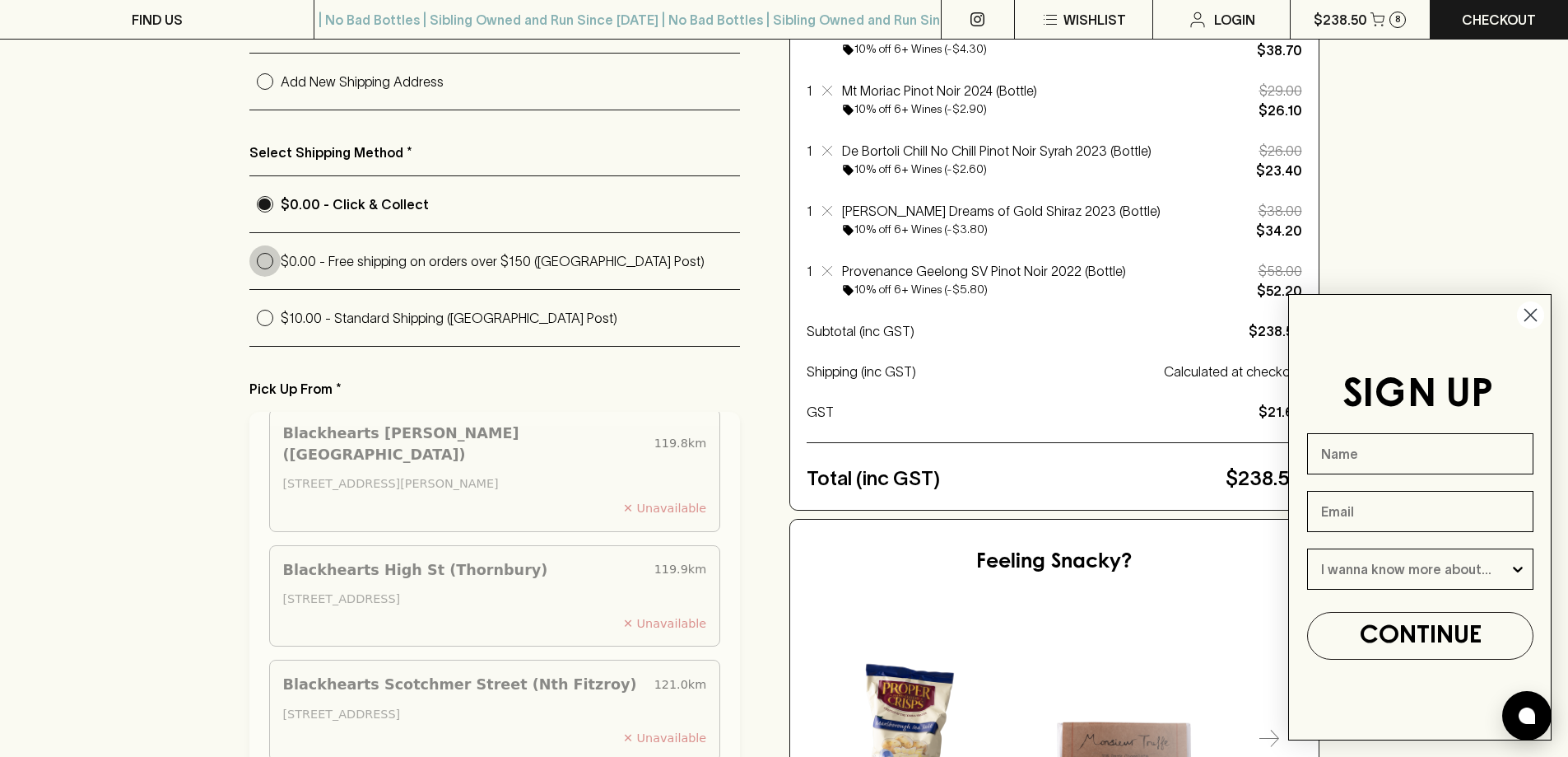
click at [262, 252] on input "$0.00 - Free shipping on orders over $150 ([GEOGRAPHIC_DATA] Post)" at bounding box center [265, 261] width 31 height 31
radio input "true"
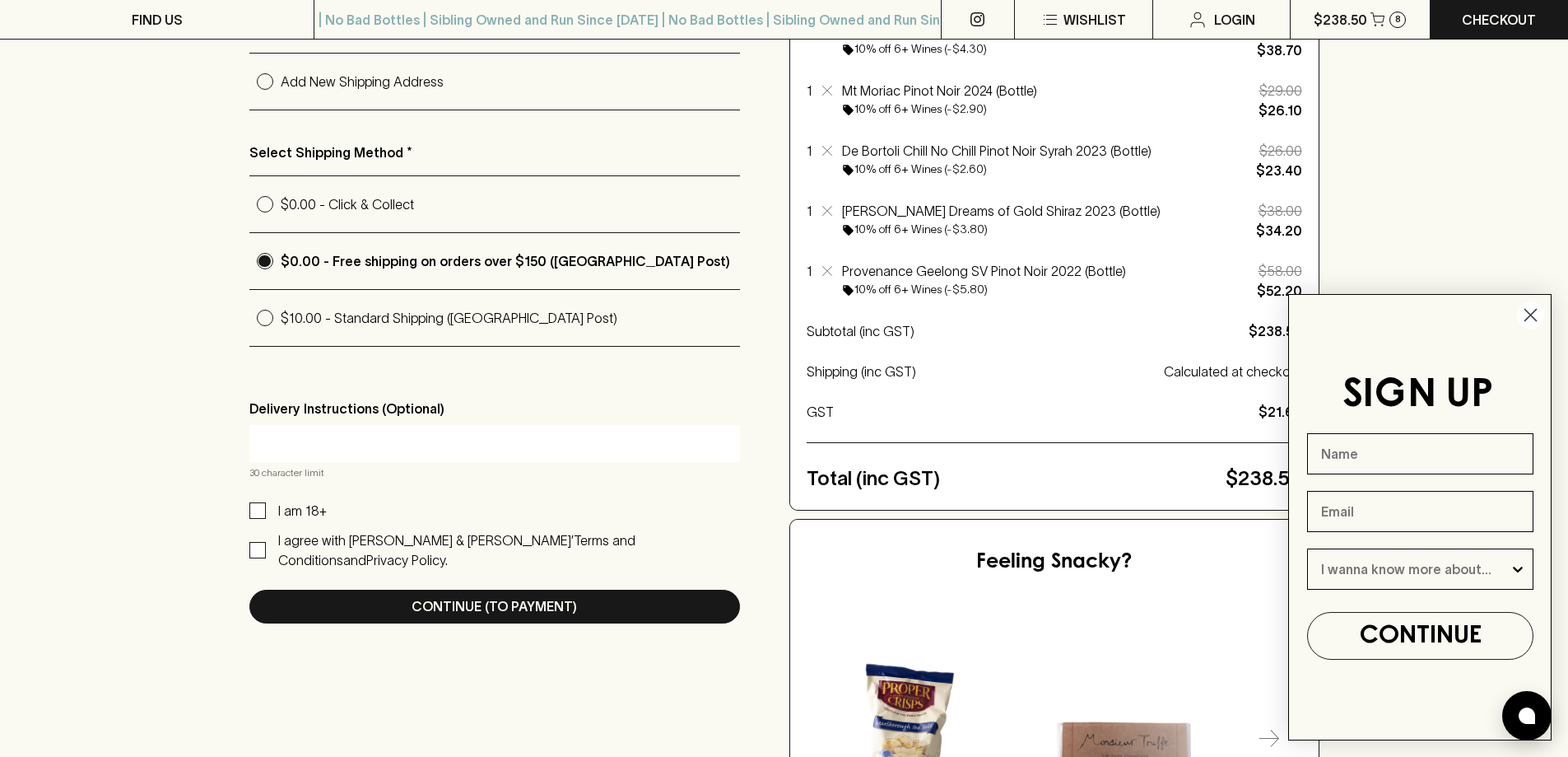
click at [252, 507] on input "I am 18+" at bounding box center [257, 510] width 17 height 17
checkbox input "true"
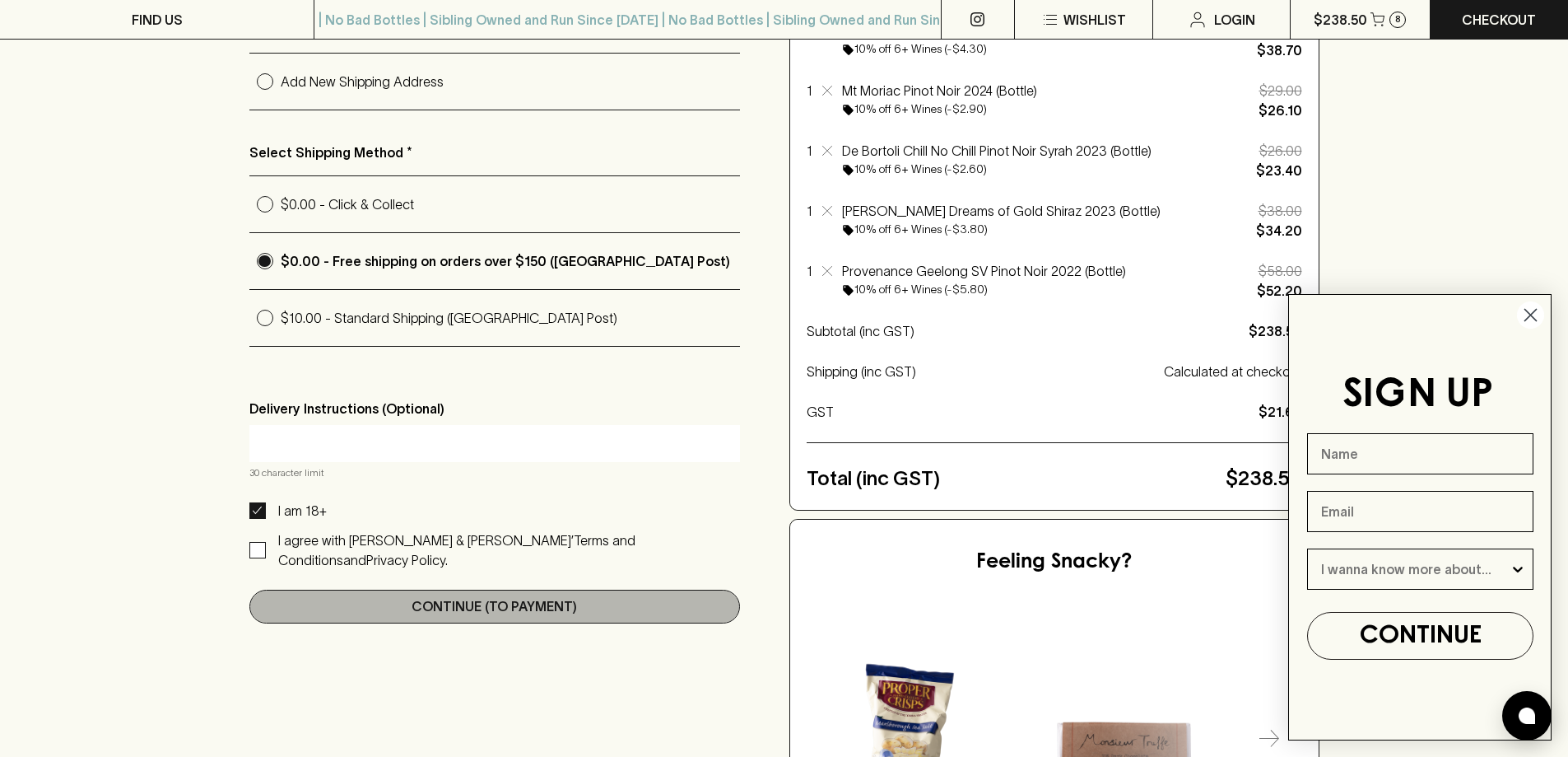
click at [406, 589] on button "Continue (To Payment)" at bounding box center [495, 606] width 492 height 33
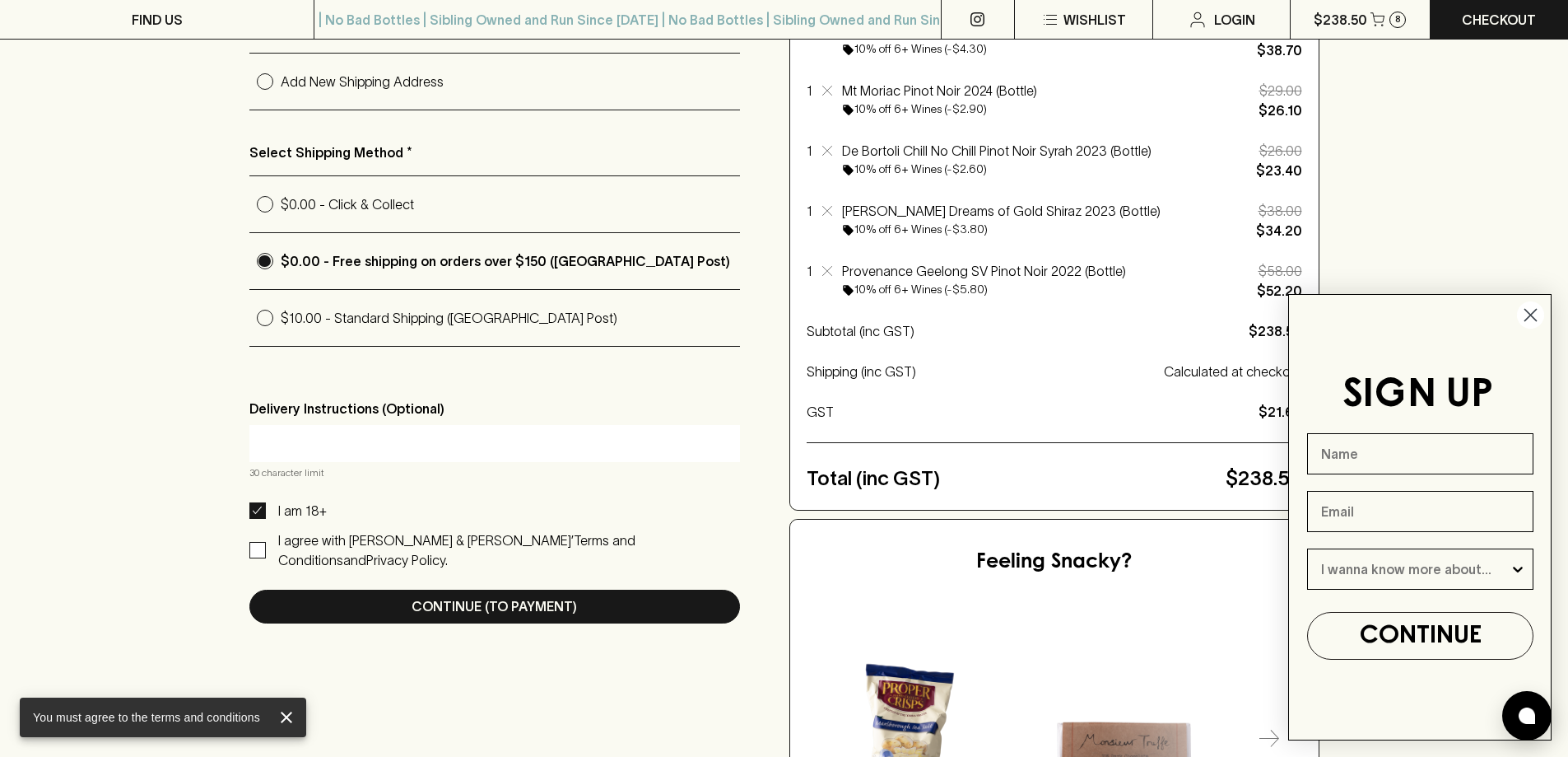
click at [256, 542] on input "I agree with [PERSON_NAME] & [PERSON_NAME]’ Terms and Conditions and Privacy Po…" at bounding box center [257, 550] width 17 height 17
checkbox input "true"
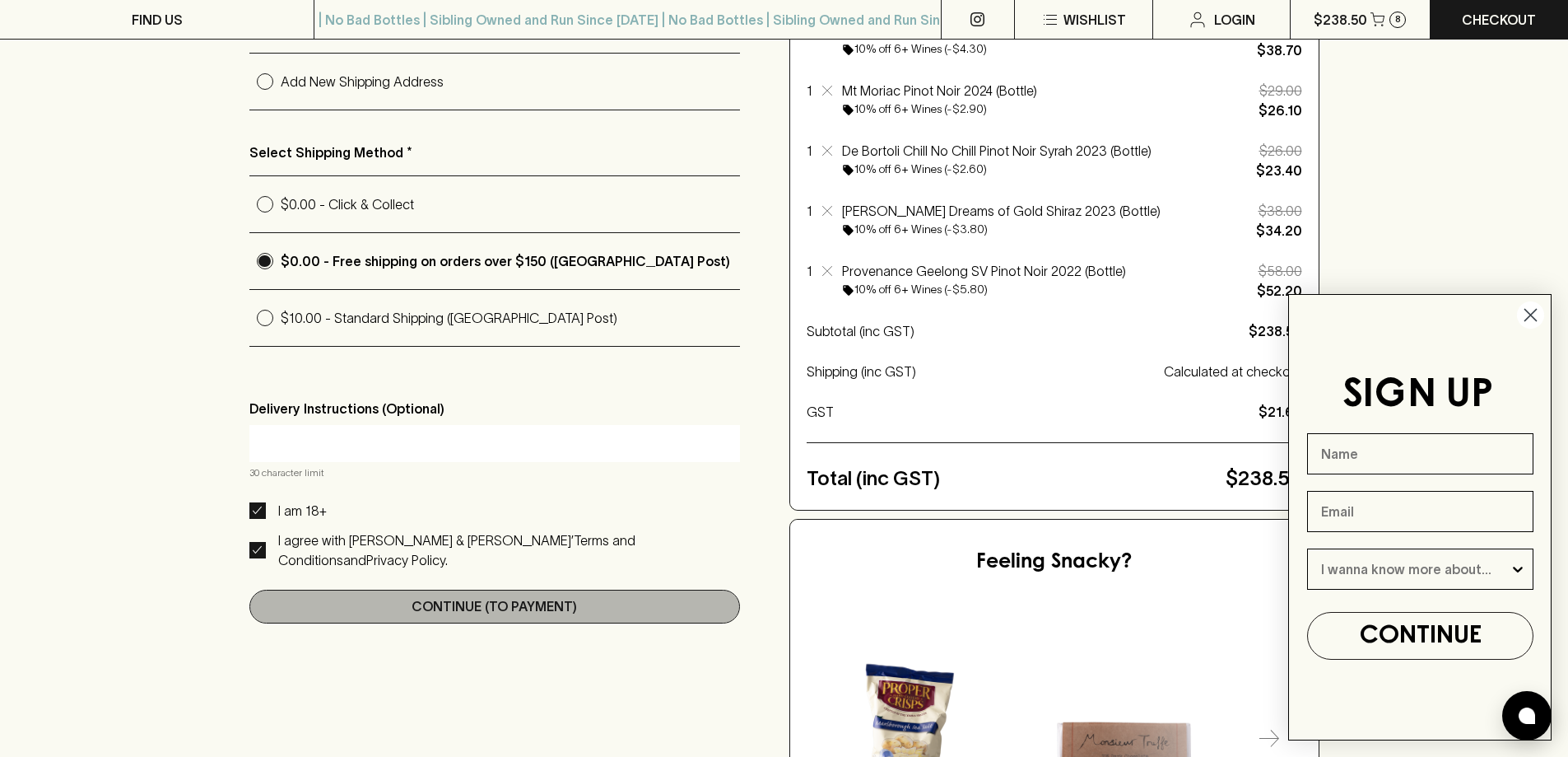
click at [423, 596] on p "Continue (To Payment)" at bounding box center [494, 606] width 166 height 20
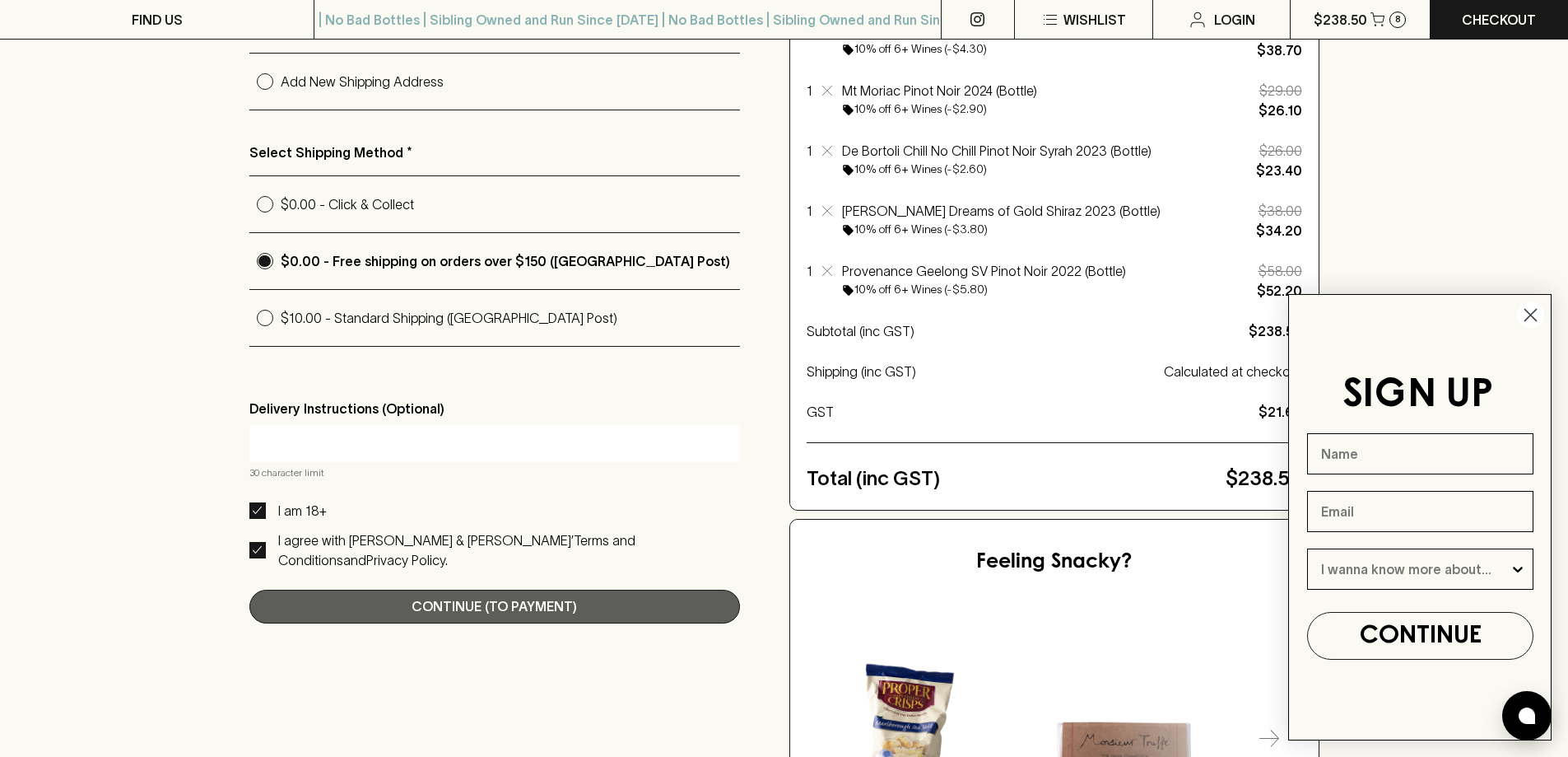
scroll to position [0, 0]
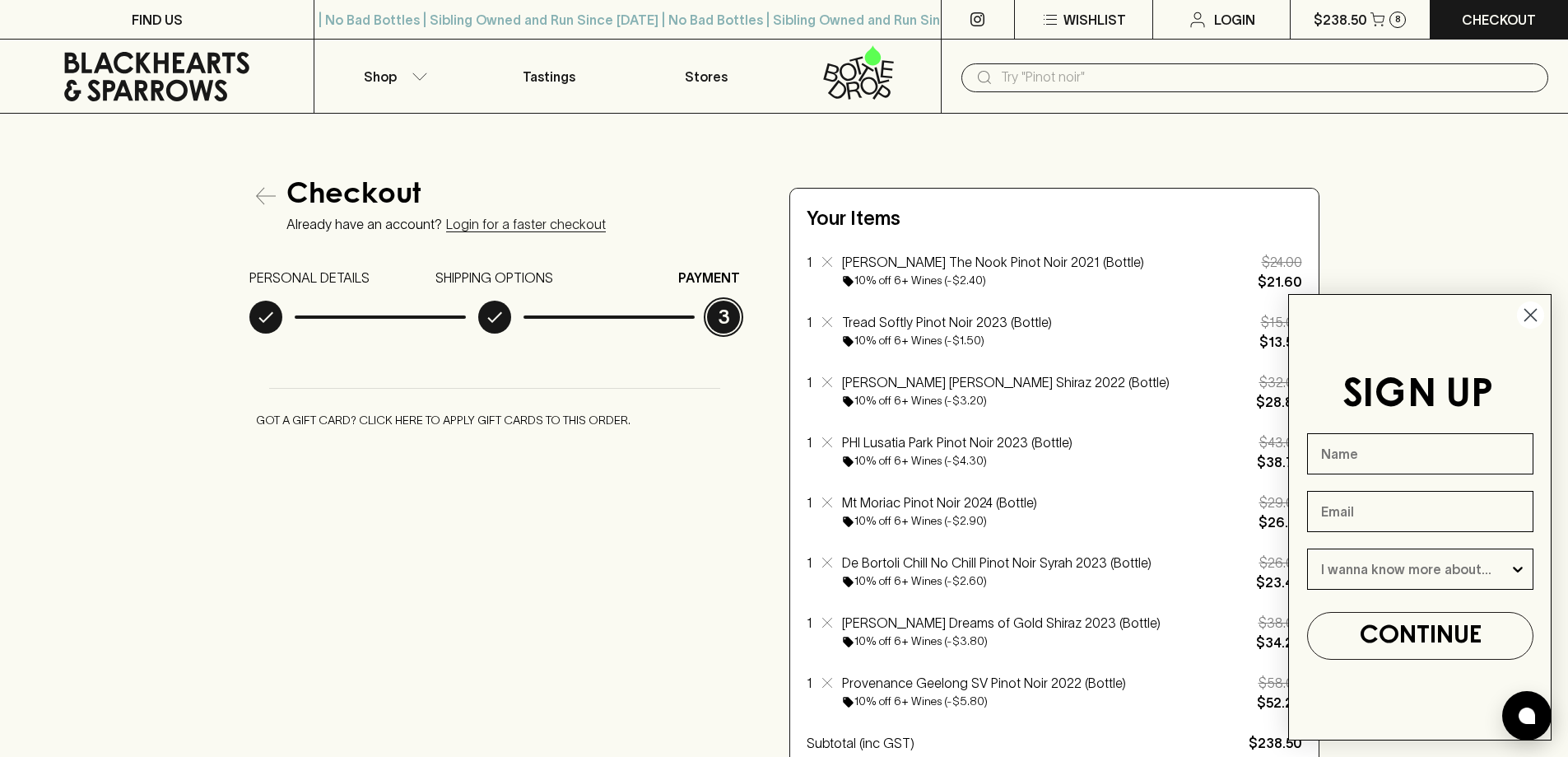
click at [1533, 320] on circle "Close dialog" at bounding box center [1531, 315] width 27 height 27
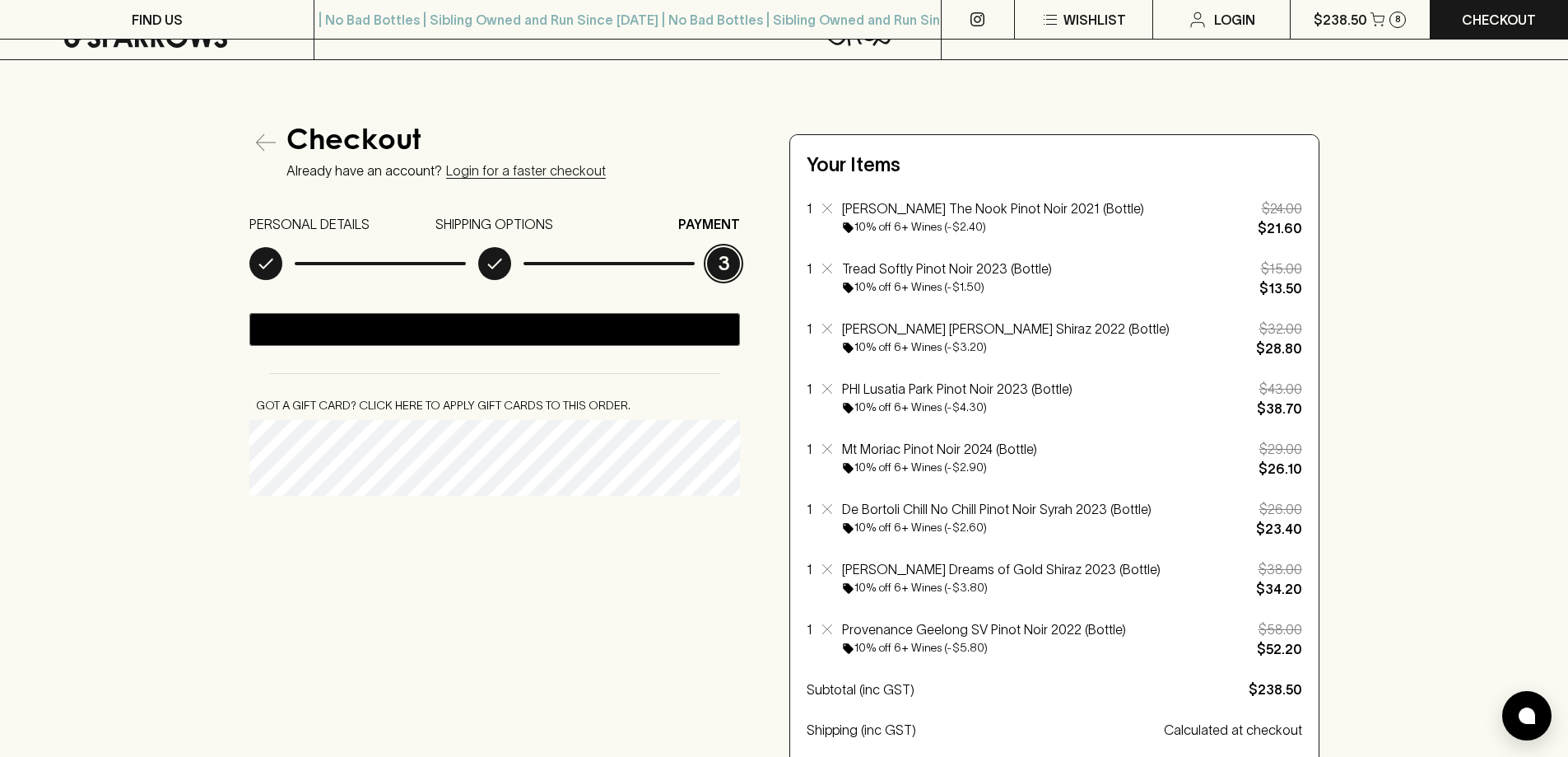
scroll to position [165, 0]
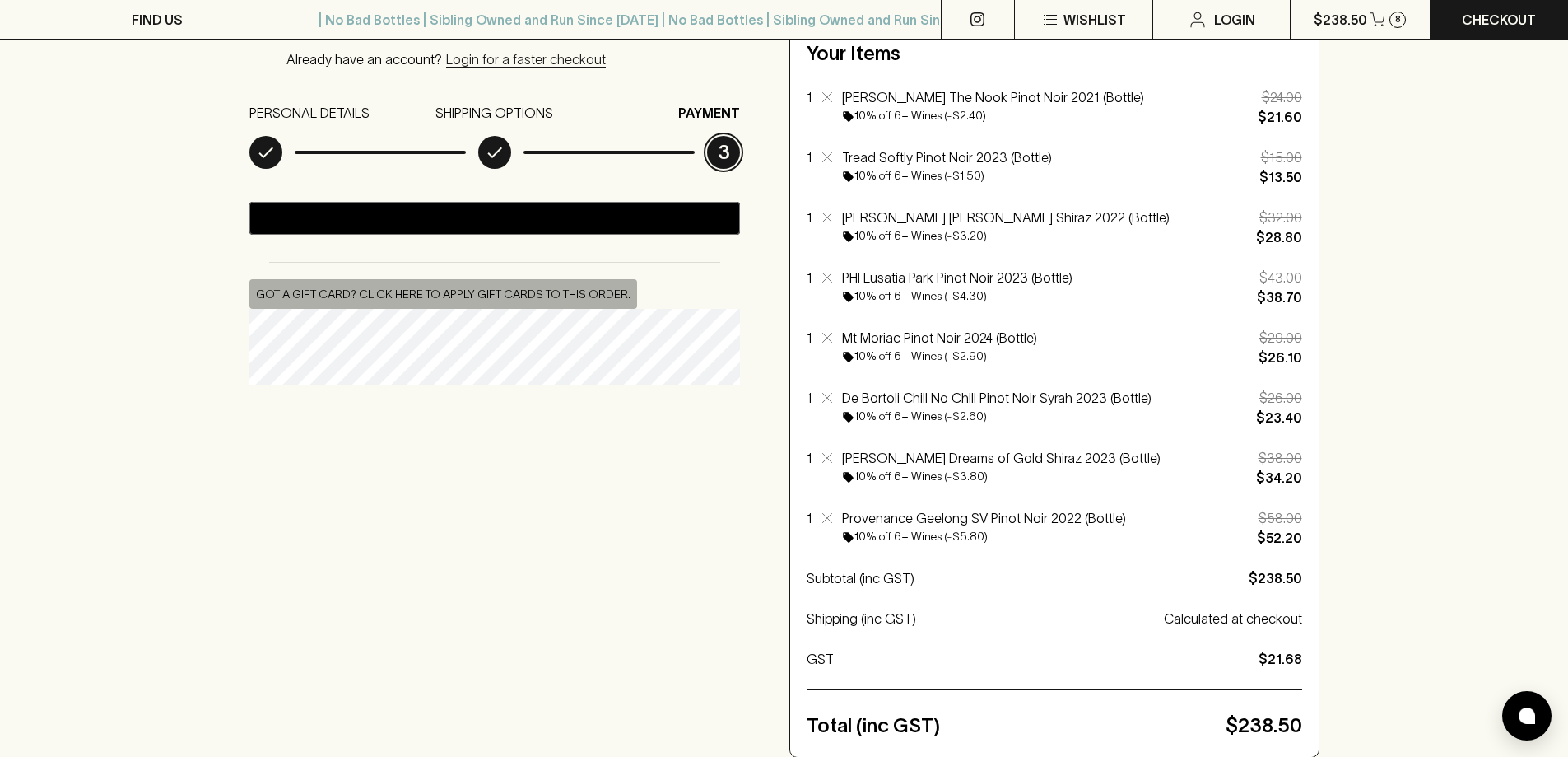
click at [389, 291] on button "Got a gift card? Click here to apply gift cards to this order." at bounding box center [443, 294] width 388 height 30
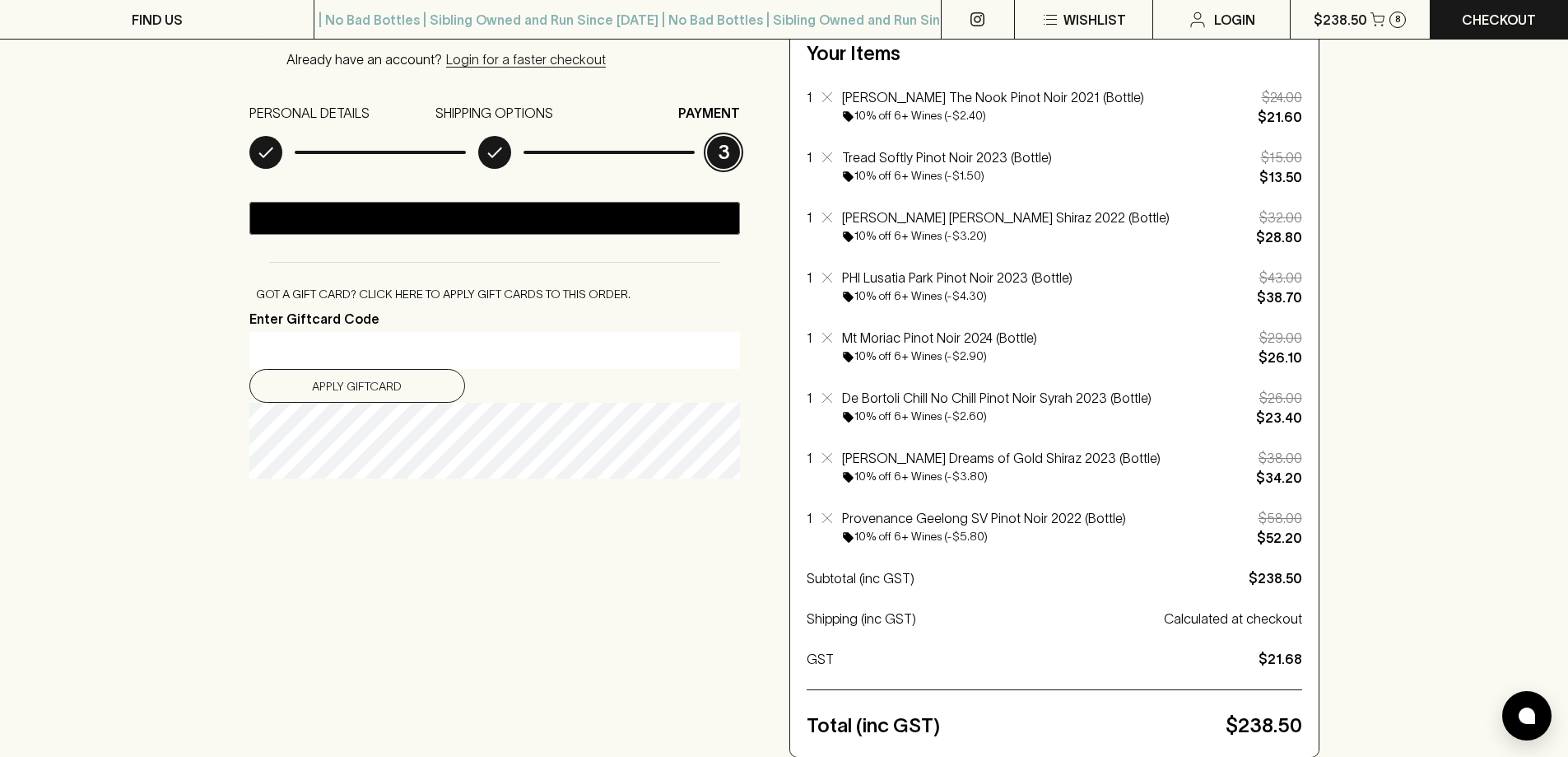
click at [406, 350] on input "Enter Giftcard Code" at bounding box center [495, 351] width 466 height 27
click at [359, 380] on button "Apply Giftcard" at bounding box center [357, 386] width 216 height 33
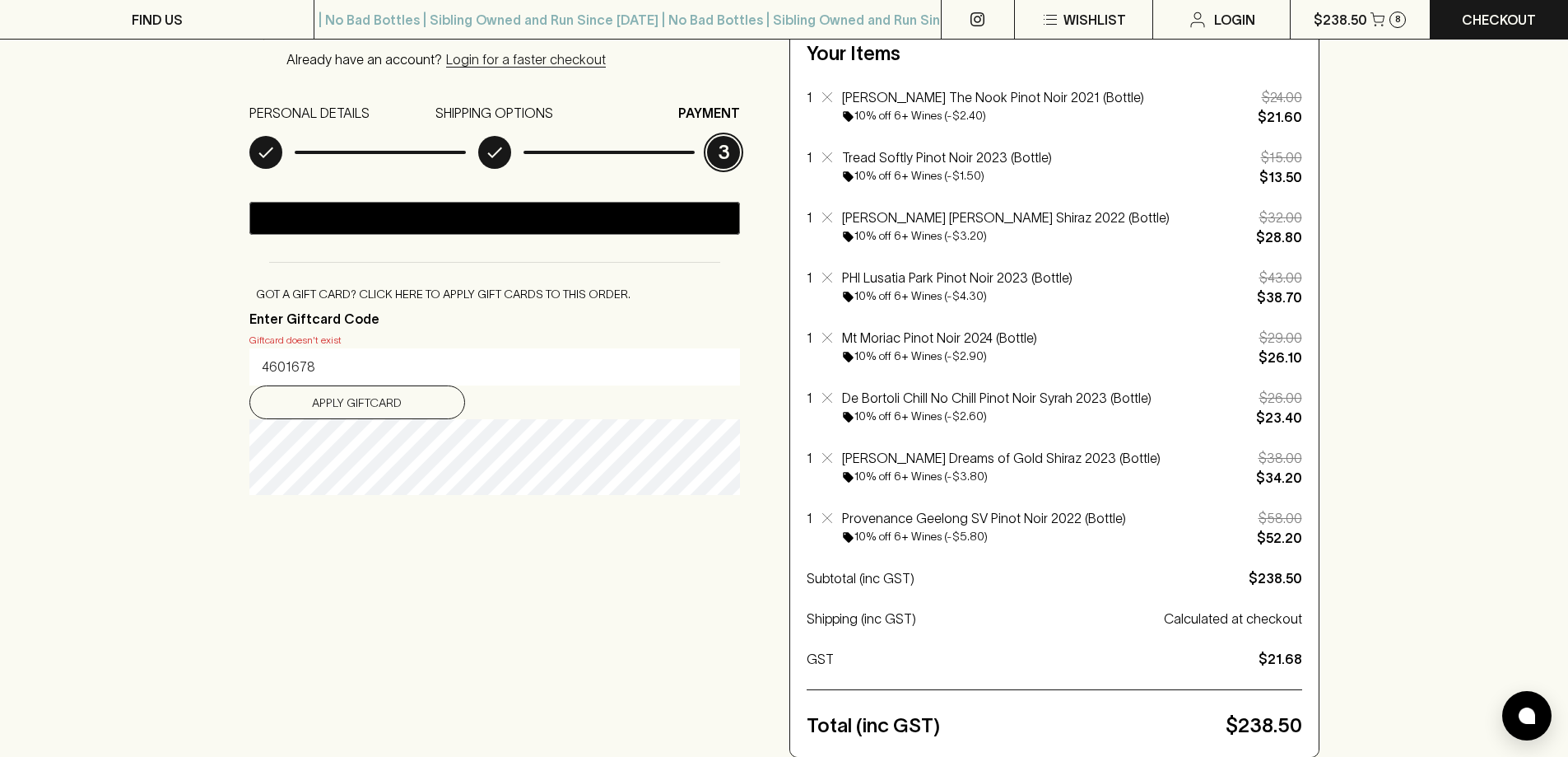
drag, startPoint x: 364, startPoint y: 362, endPoint x: 140, endPoint y: 361, distance: 224.0
click at [140, 361] on div "Checkout Already have an account? Login for a faster checkout PERSONAL DETAILS …" at bounding box center [784, 590] width 1568 height 1283
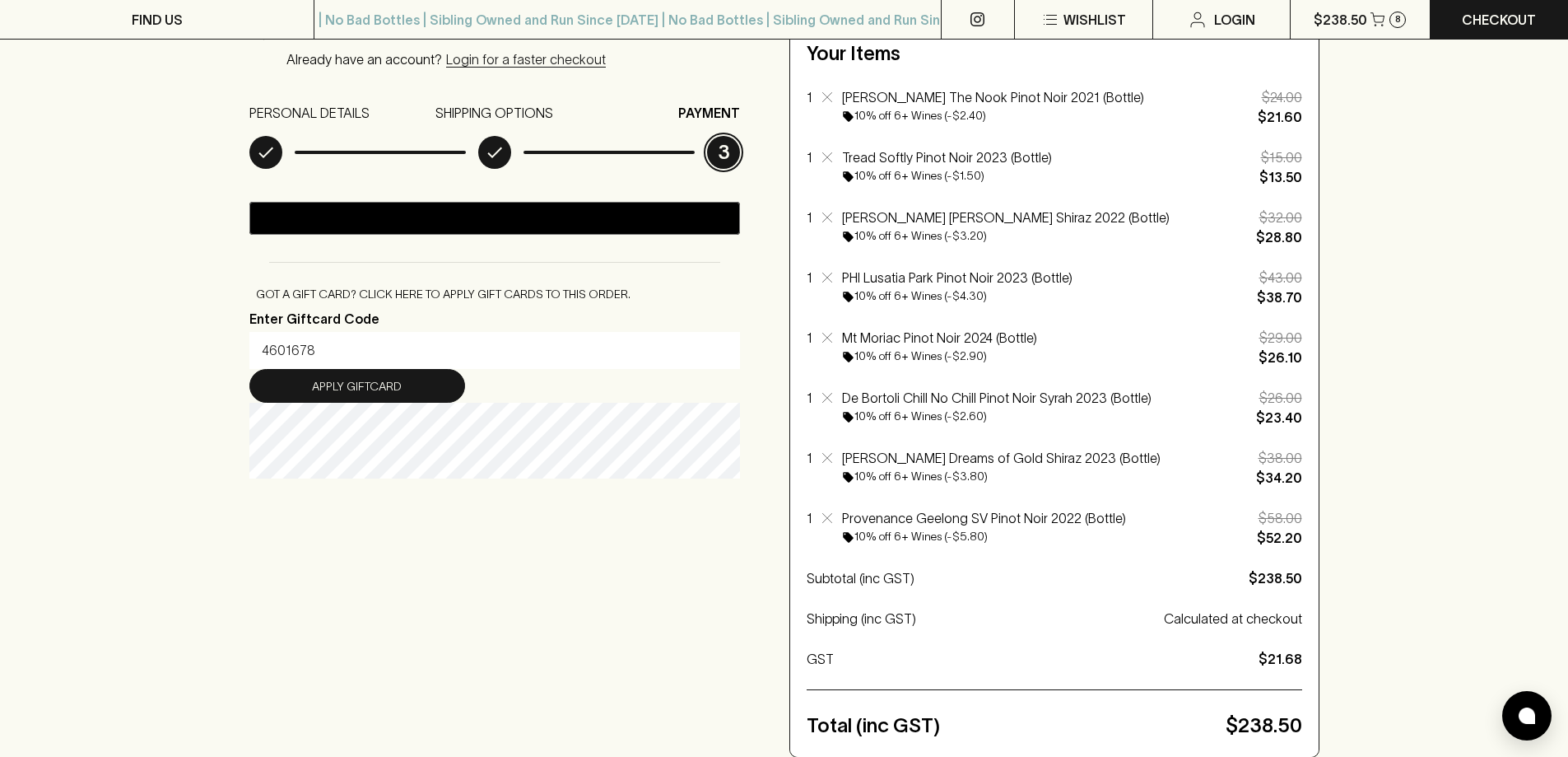
click at [337, 389] on button "Apply Giftcard" at bounding box center [357, 386] width 216 height 33
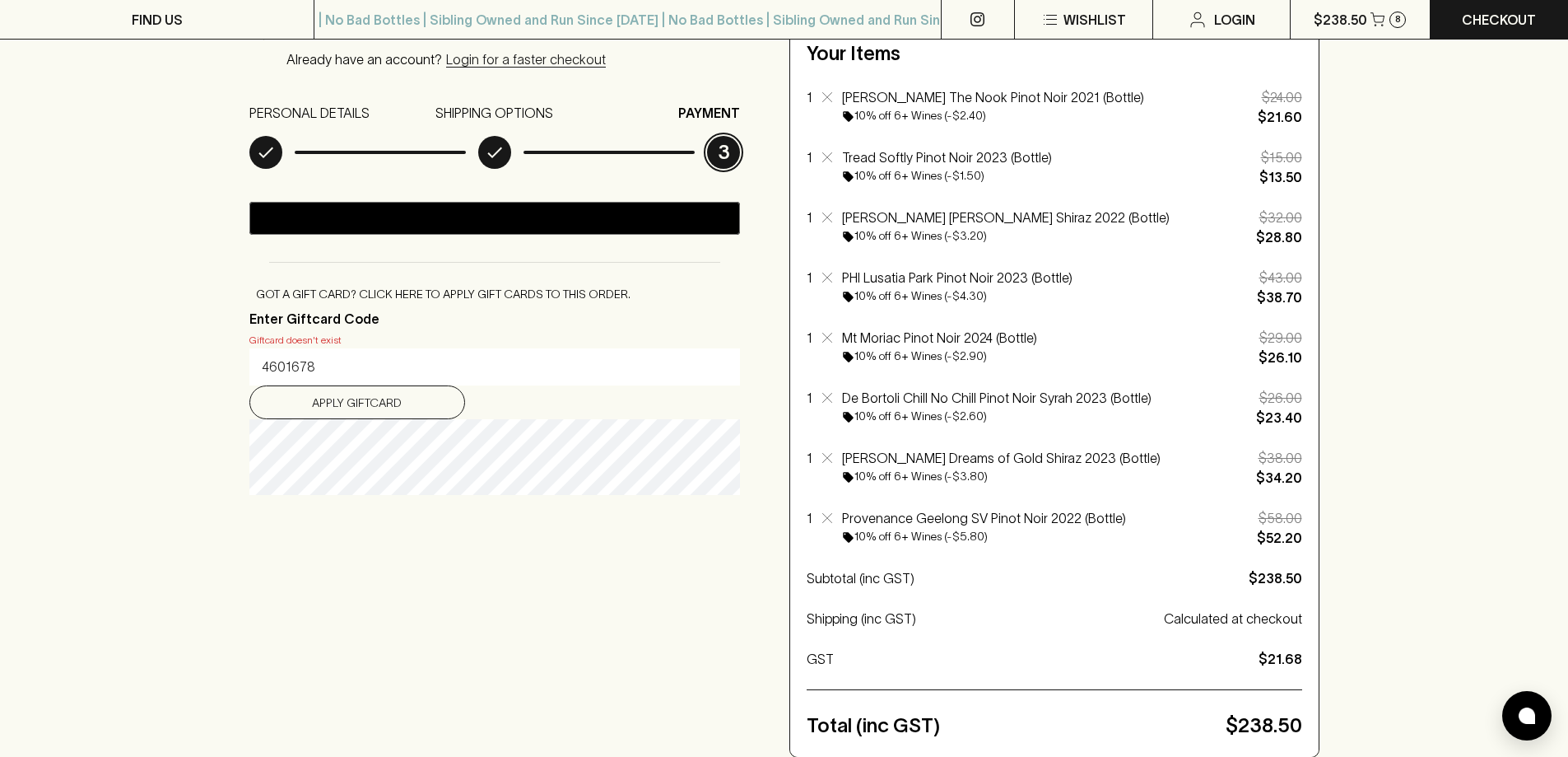
click at [263, 360] on input "4601678" at bounding box center [495, 367] width 466 height 27
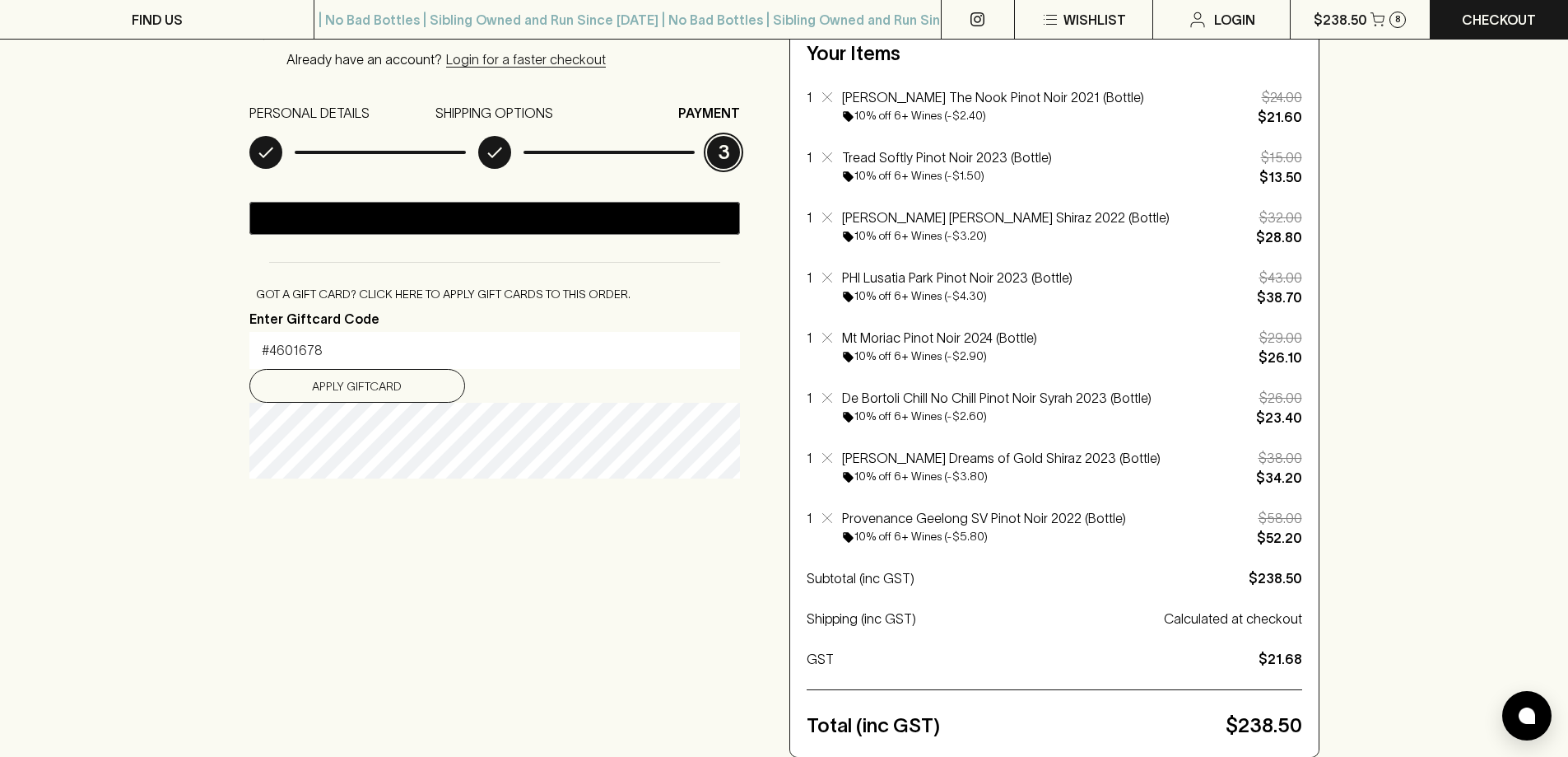
type input "#4601678"
click at [318, 380] on button "Apply Giftcard" at bounding box center [357, 386] width 216 height 33
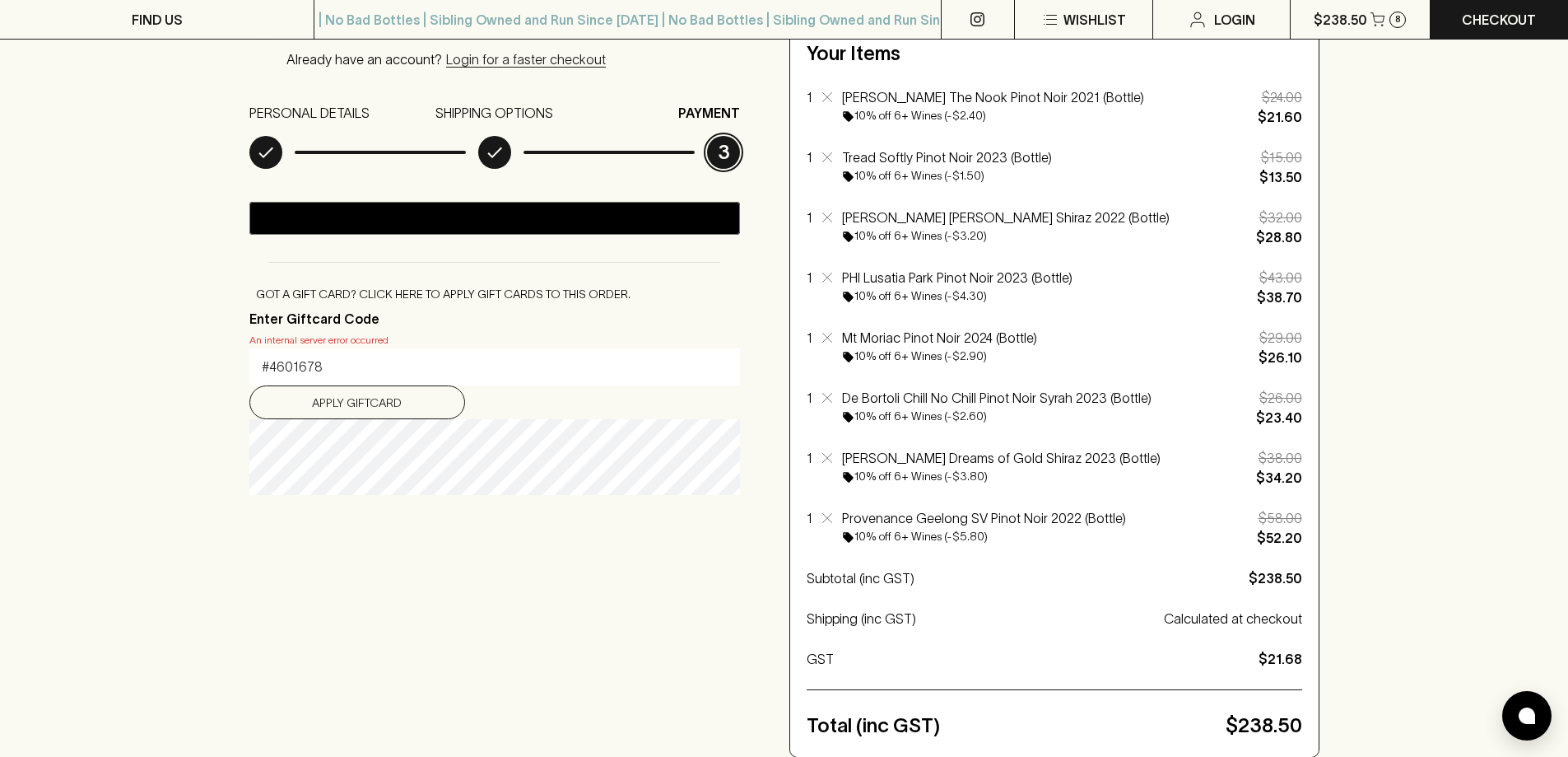
drag, startPoint x: 363, startPoint y: 360, endPoint x: 234, endPoint y: 353, distance: 129.2
click at [234, 353] on div "Checkout Already have an account? Login for a faster checkout PERSONAL DETAILS …" at bounding box center [784, 590] width 1568 height 1283
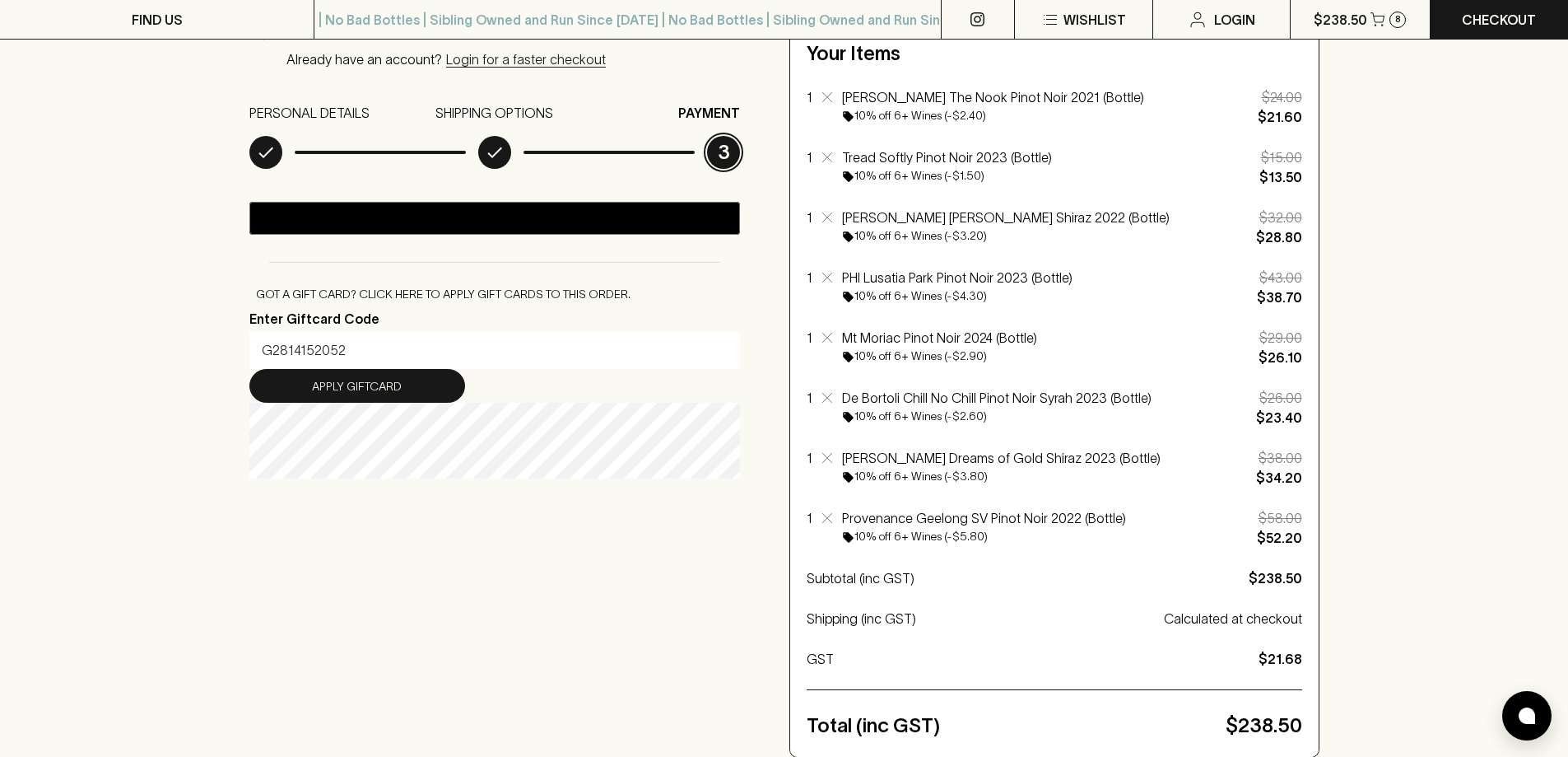
type input "G2814152052"
click at [303, 385] on button "Apply Giftcard" at bounding box center [357, 386] width 216 height 33
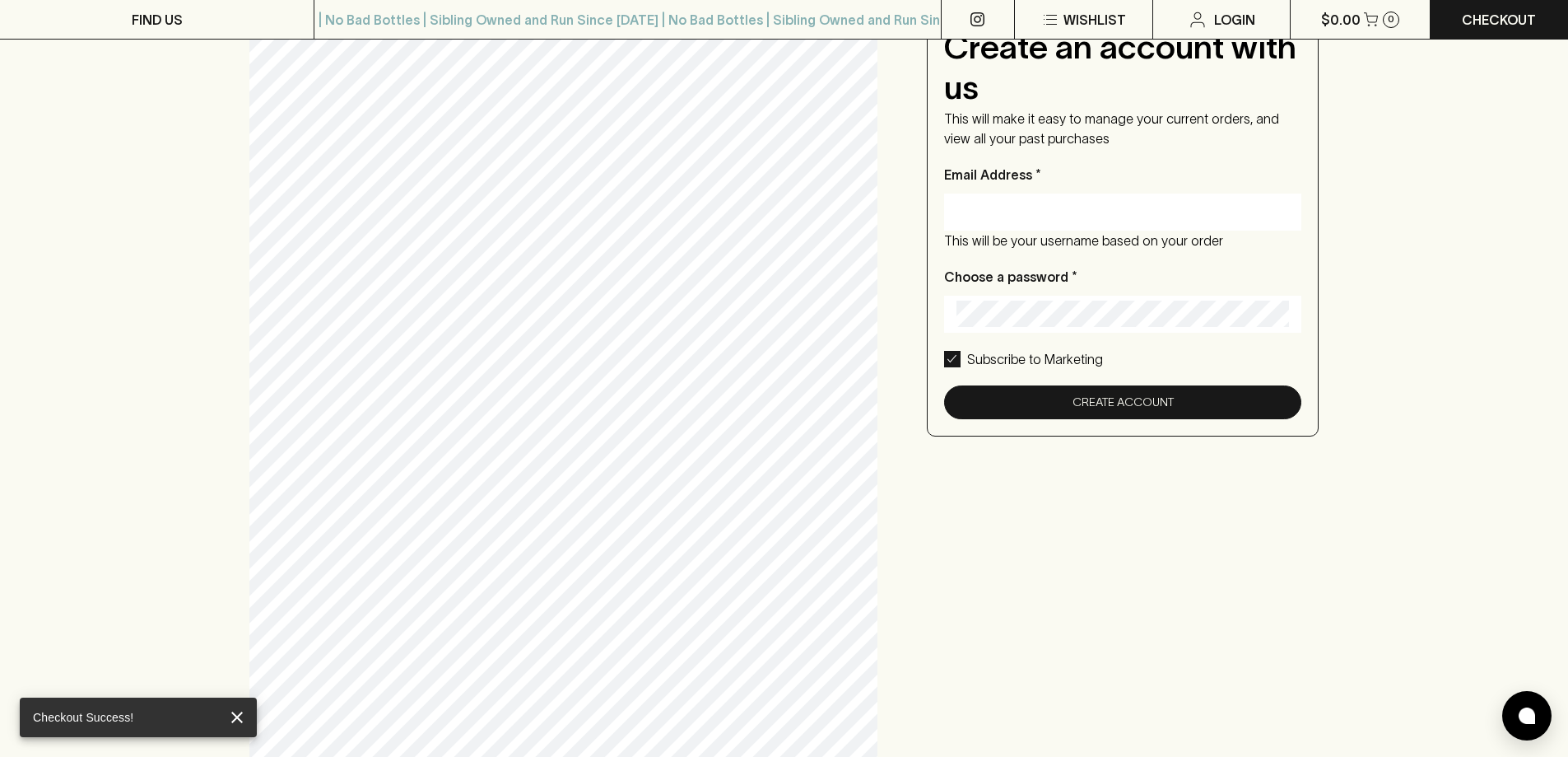
scroll to position [0, 0]
